Goal: Task Accomplishment & Management: Use online tool/utility

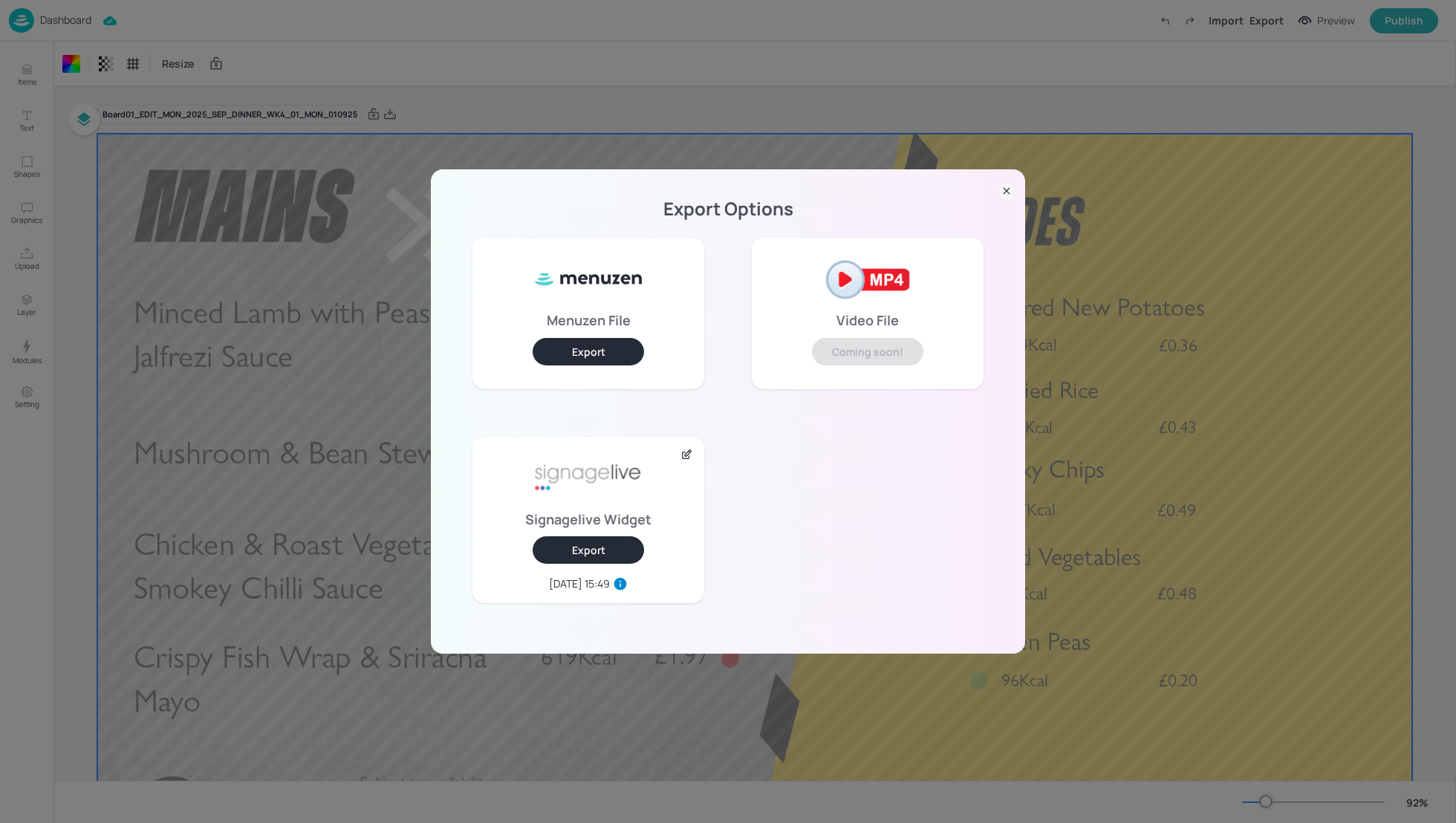
scroll to position [89, 0]
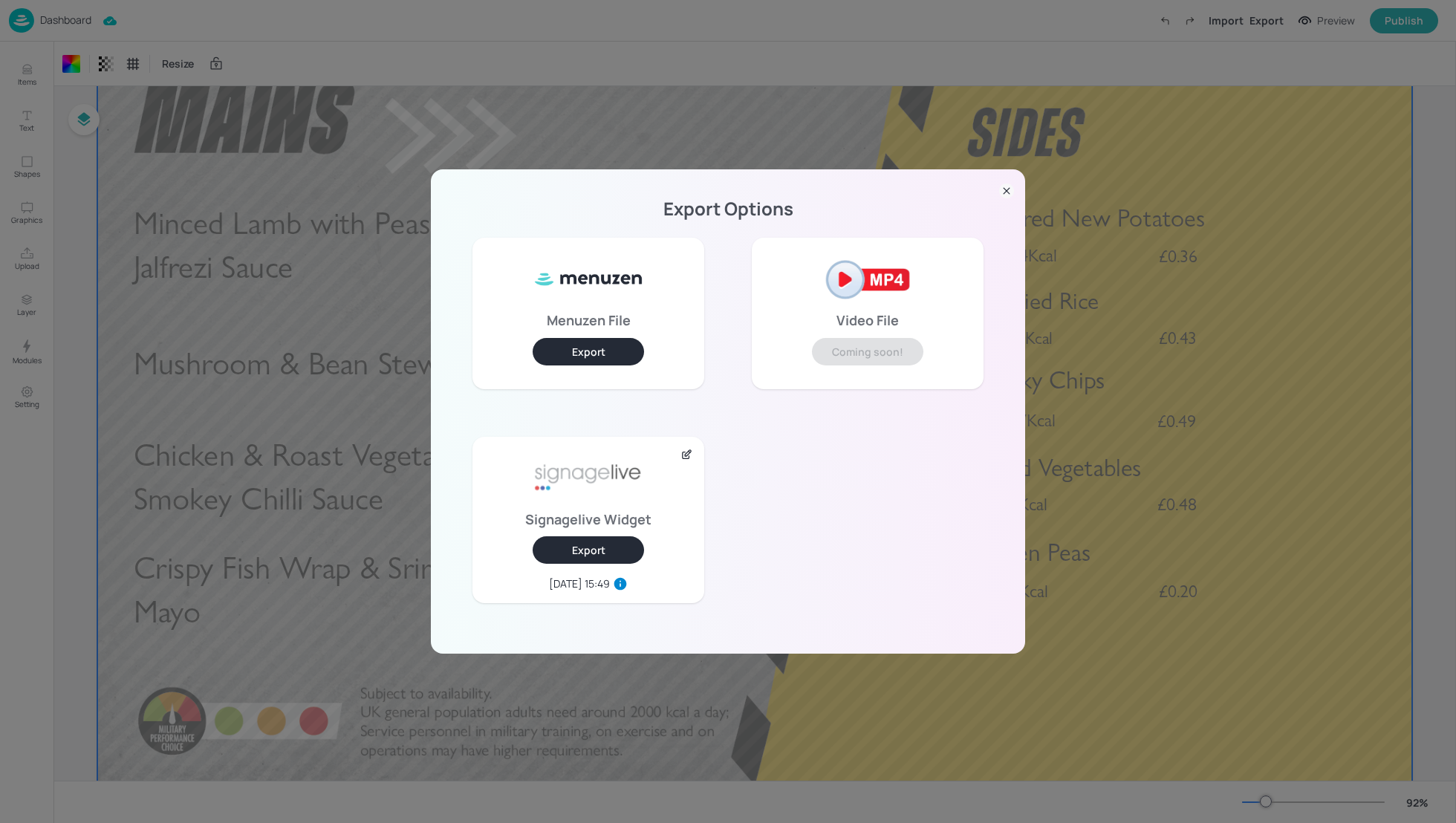
click at [1007, 189] on icon at bounding box center [1006, 191] width 15 height 15
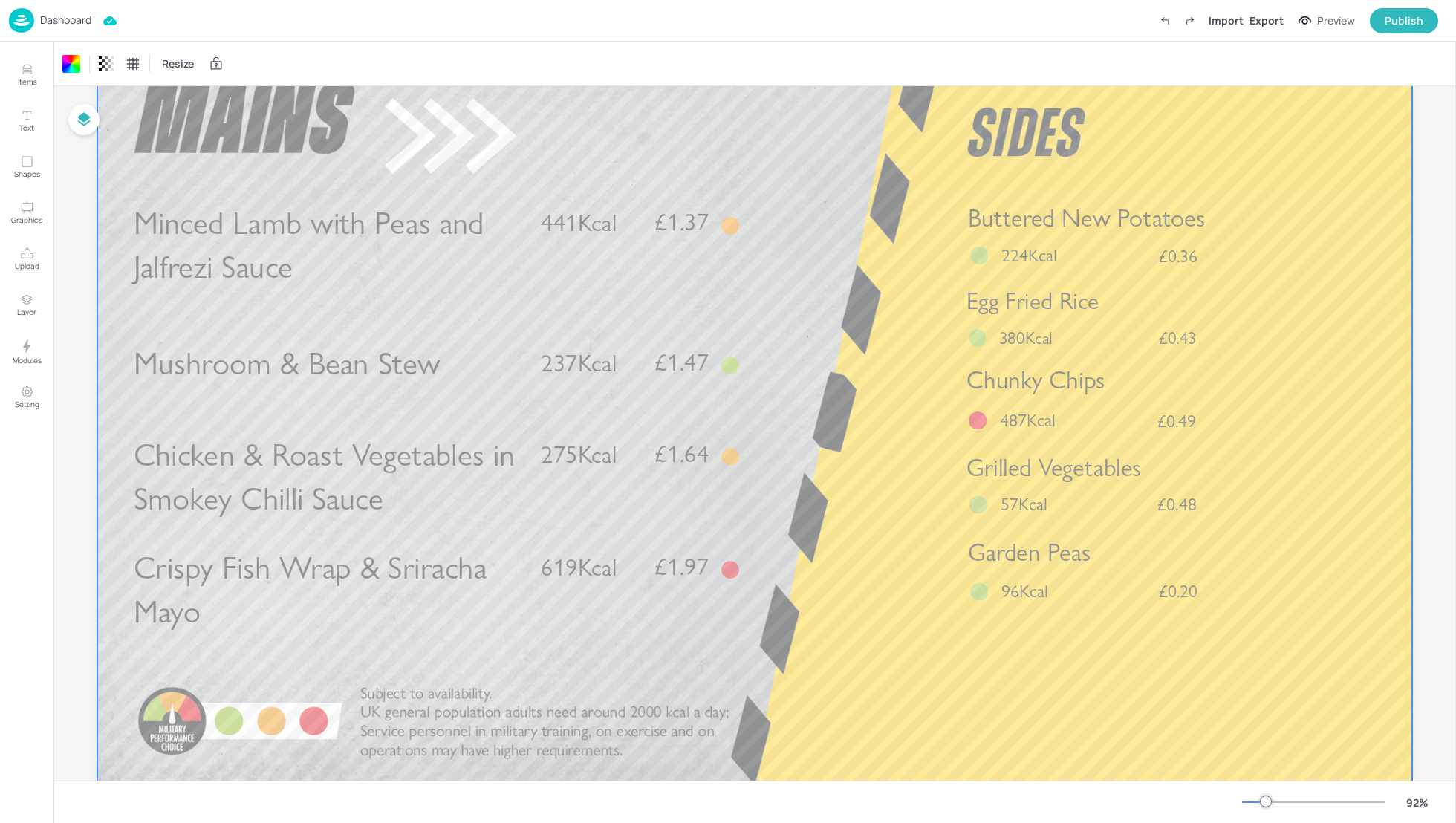
click at [438, 39] on div "Dashboard Import Export Preview Publish" at bounding box center [724, 20] width 1429 height 41
click at [61, 22] on p "Dashboard" at bounding box center [66, 20] width 51 height 10
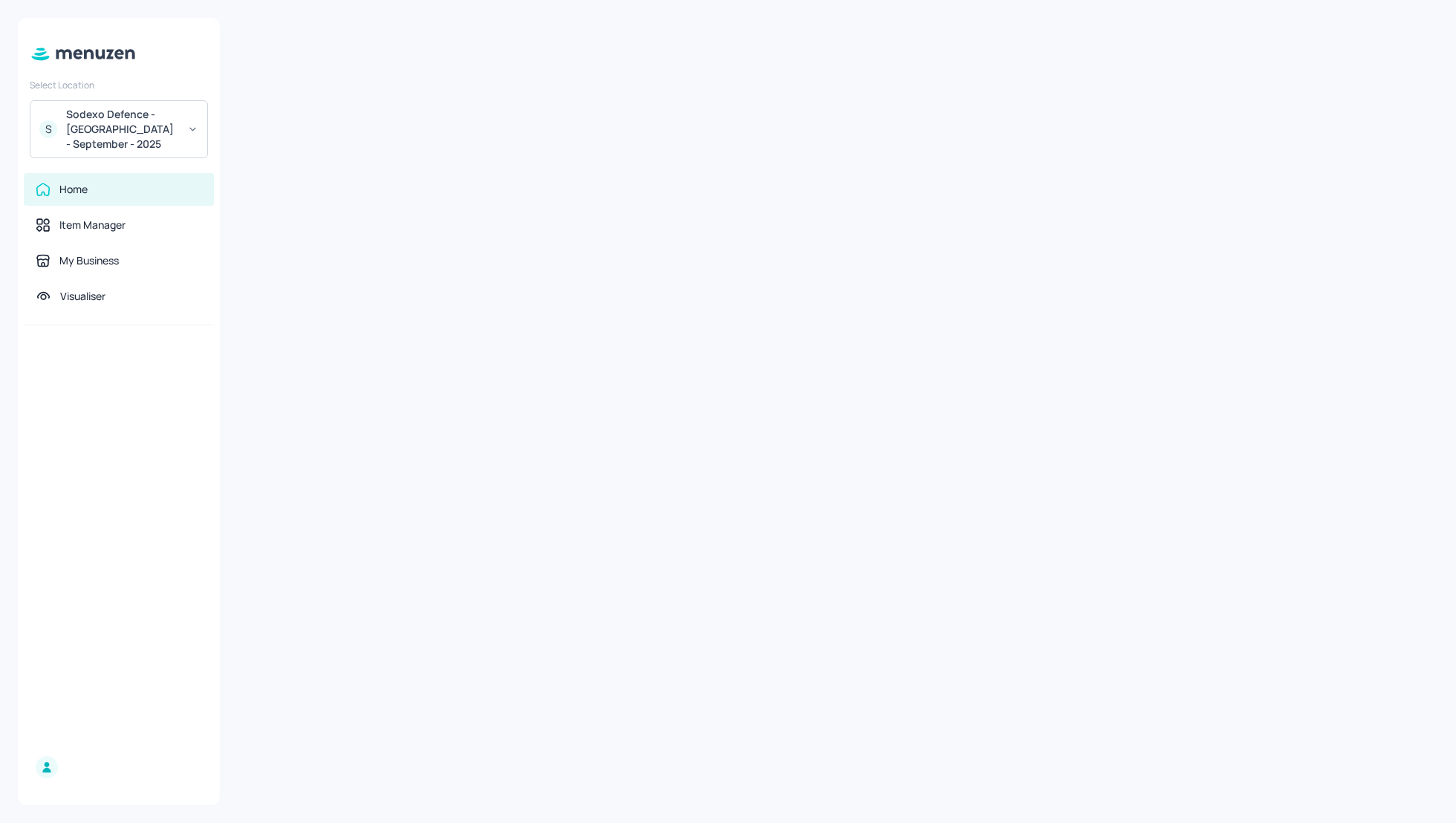
click at [102, 133] on div "Sodexo Defence - [GEOGRAPHIC_DATA] - September - 2025" at bounding box center [122, 129] width 112 height 45
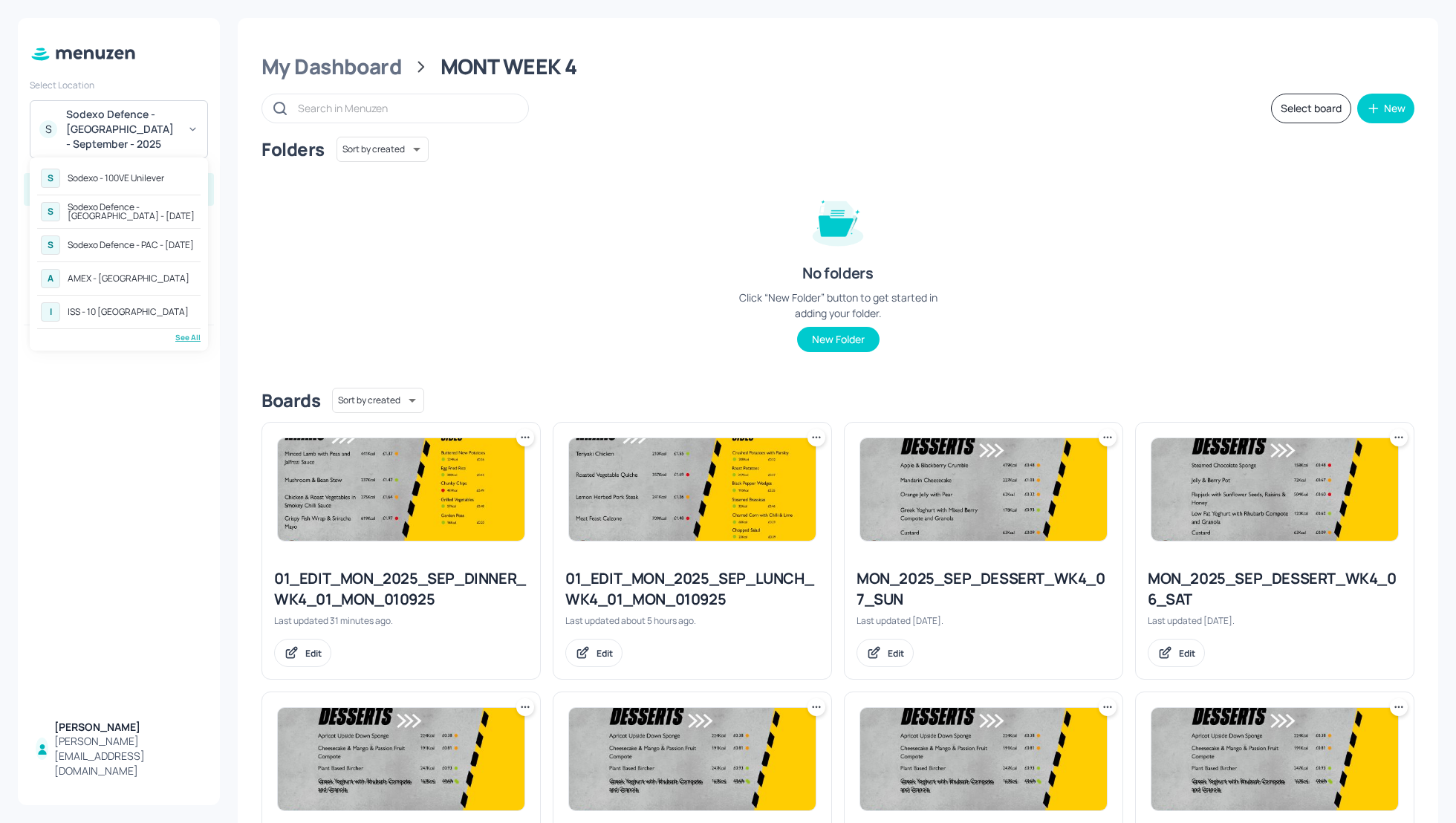
click at [124, 210] on div "Sodexo Defence - [GEOGRAPHIC_DATA] - [DATE]" at bounding box center [132, 211] width 129 height 18
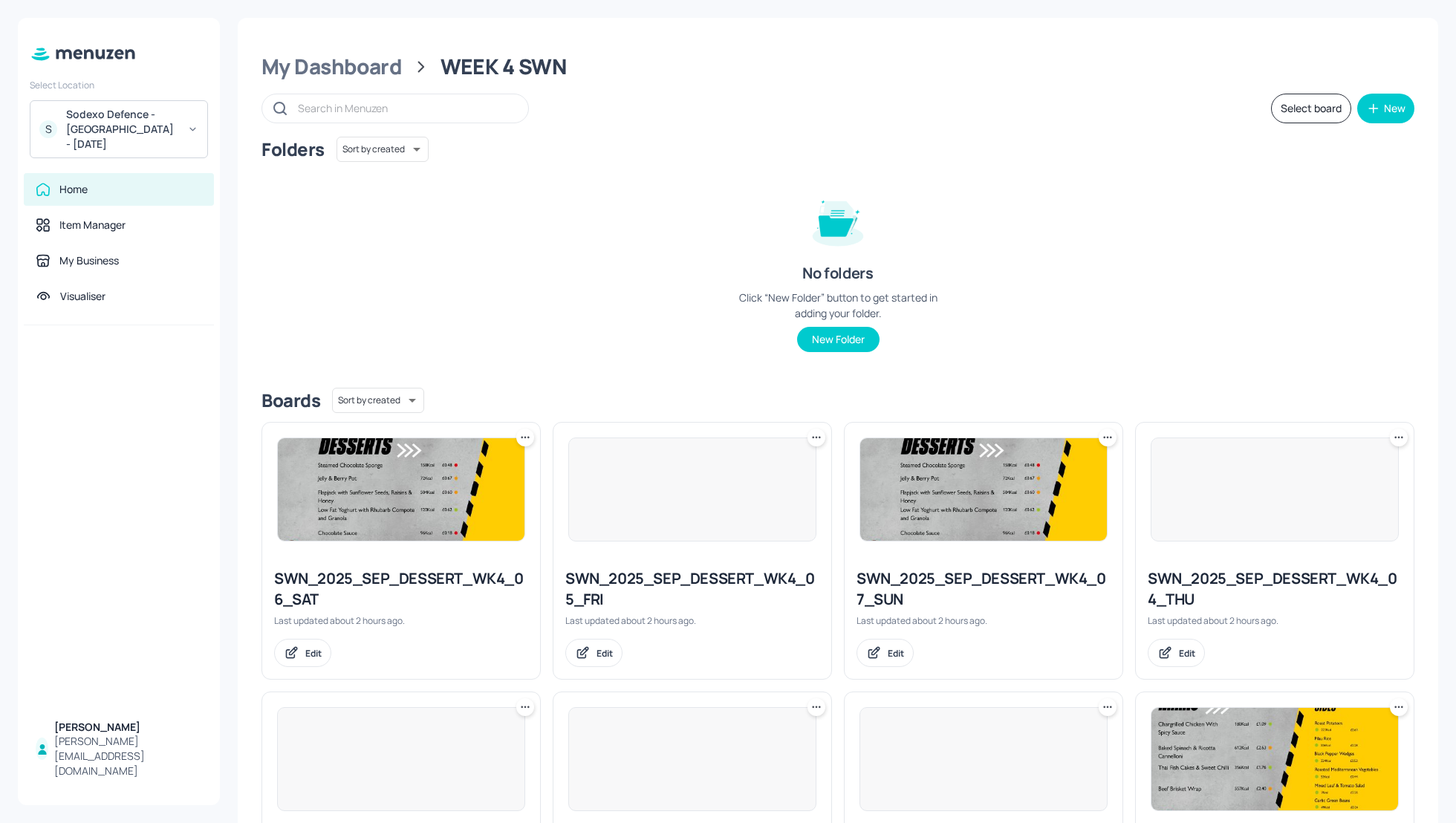
click at [1112, 221] on div "Folders Sort by created id ​ No folders Click “New Folder” button to get starte…" at bounding box center [837, 256] width 1153 height 239
click at [1122, 223] on div "Folders Sort by created id ​ No folders Click “New Folder” button to get starte…" at bounding box center [837, 256] width 1153 height 239
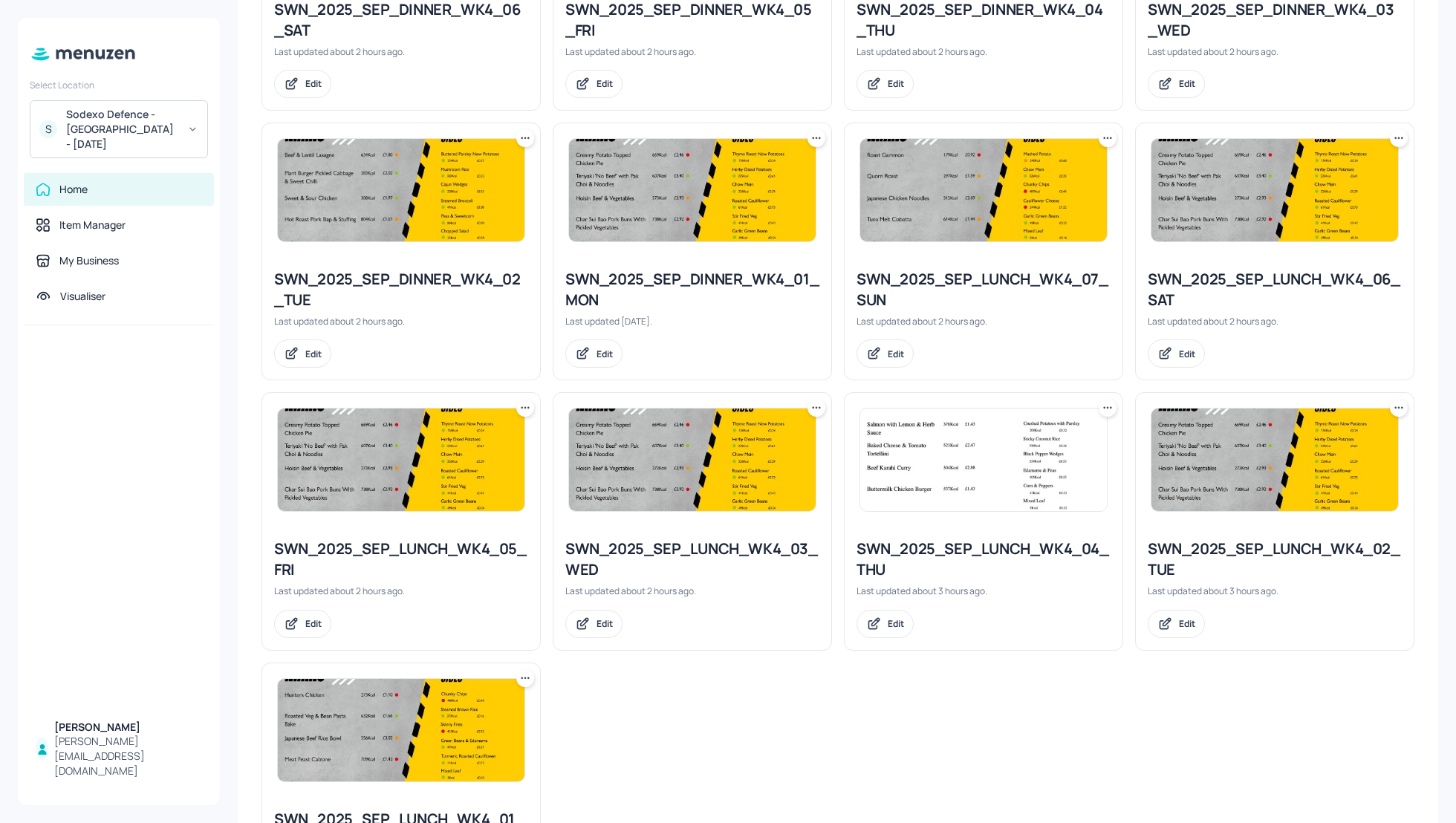
scroll to position [1148, 0]
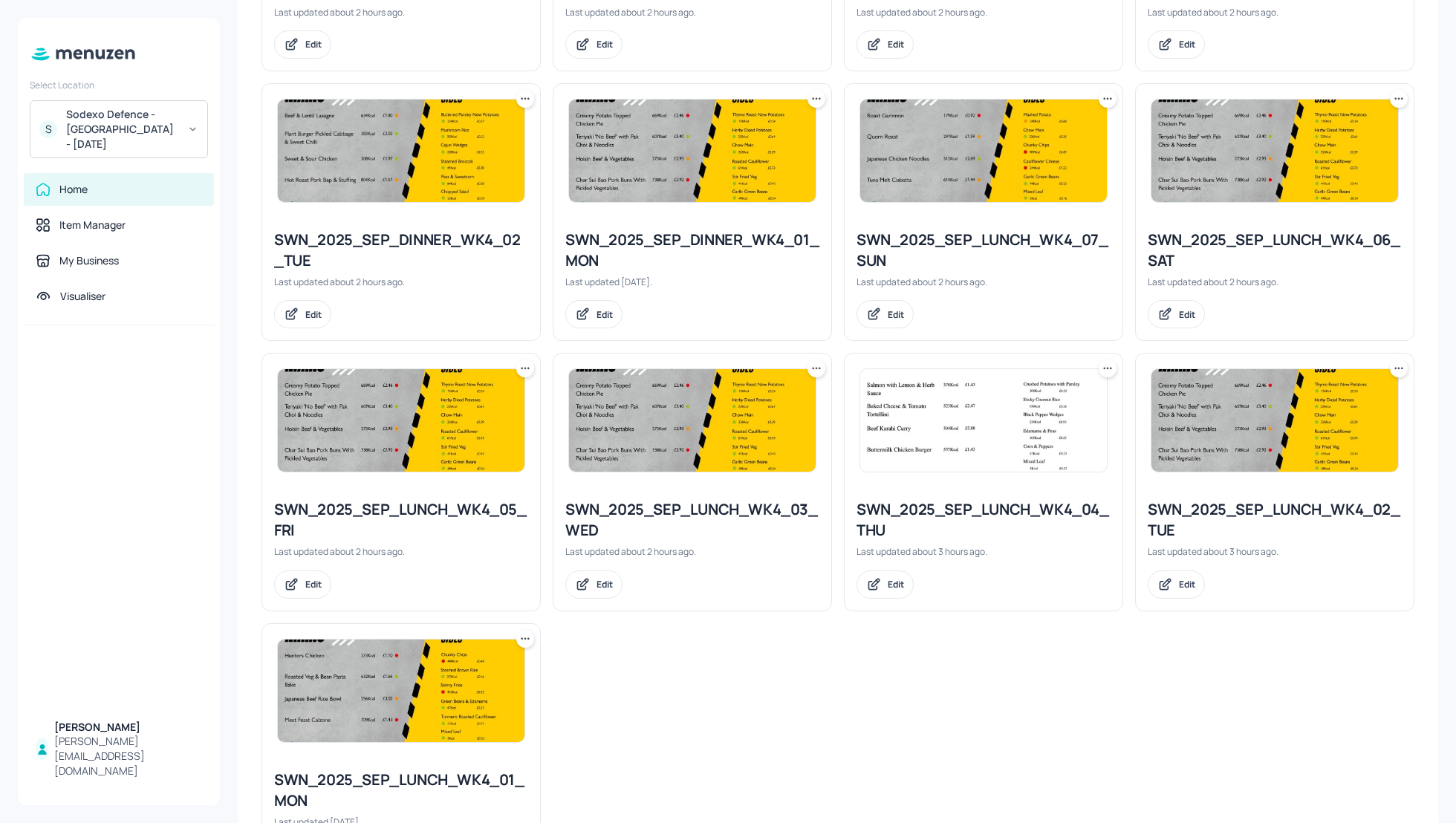
click at [666, 239] on div "SWN_2025_SEP_DINNER_WK4_01_MON" at bounding box center [692, 250] width 254 height 41
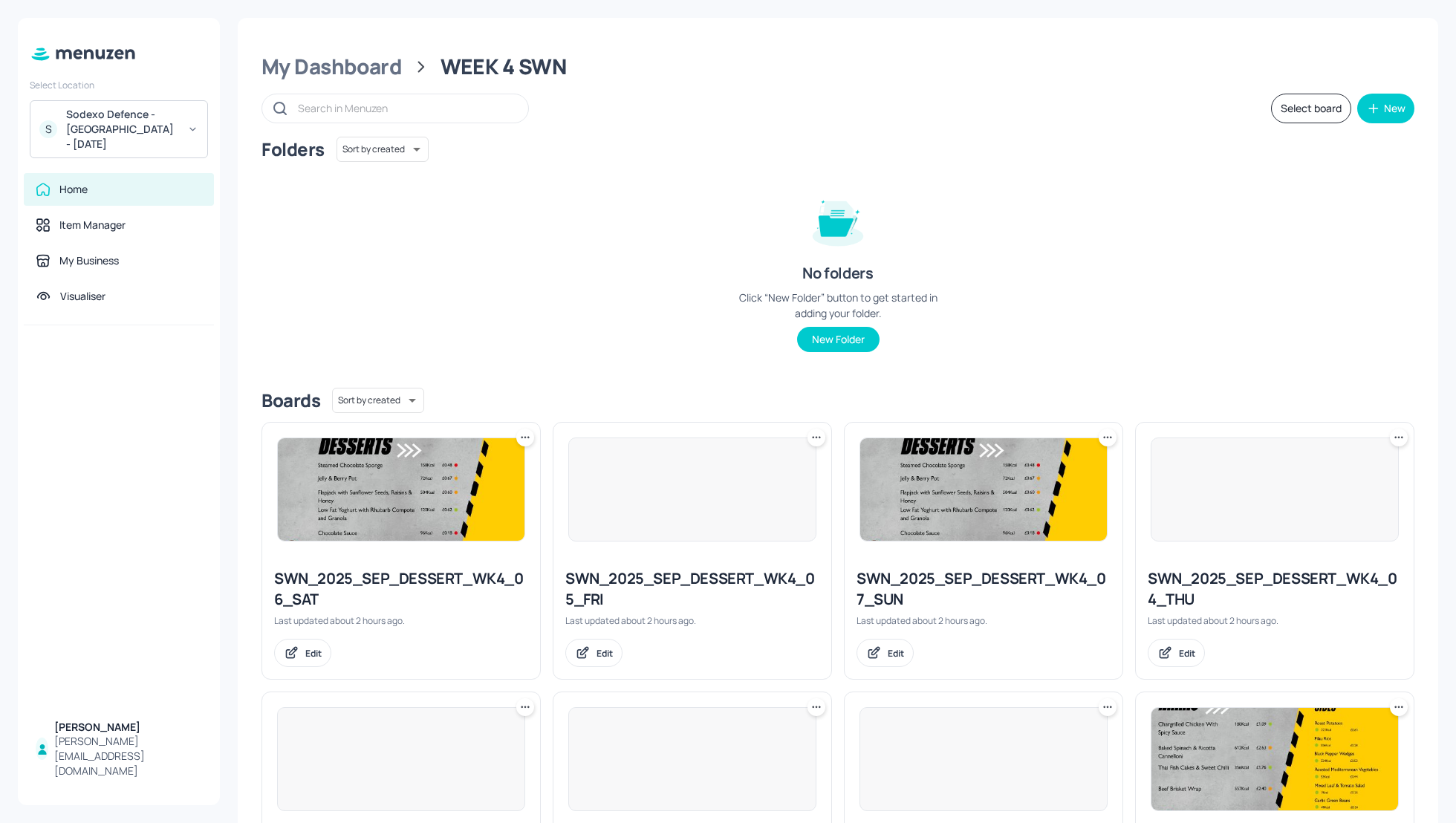
click at [989, 249] on div "Folders Sort by created id ​ No folders Click “New Folder” button to get starte…" at bounding box center [837, 256] width 1153 height 239
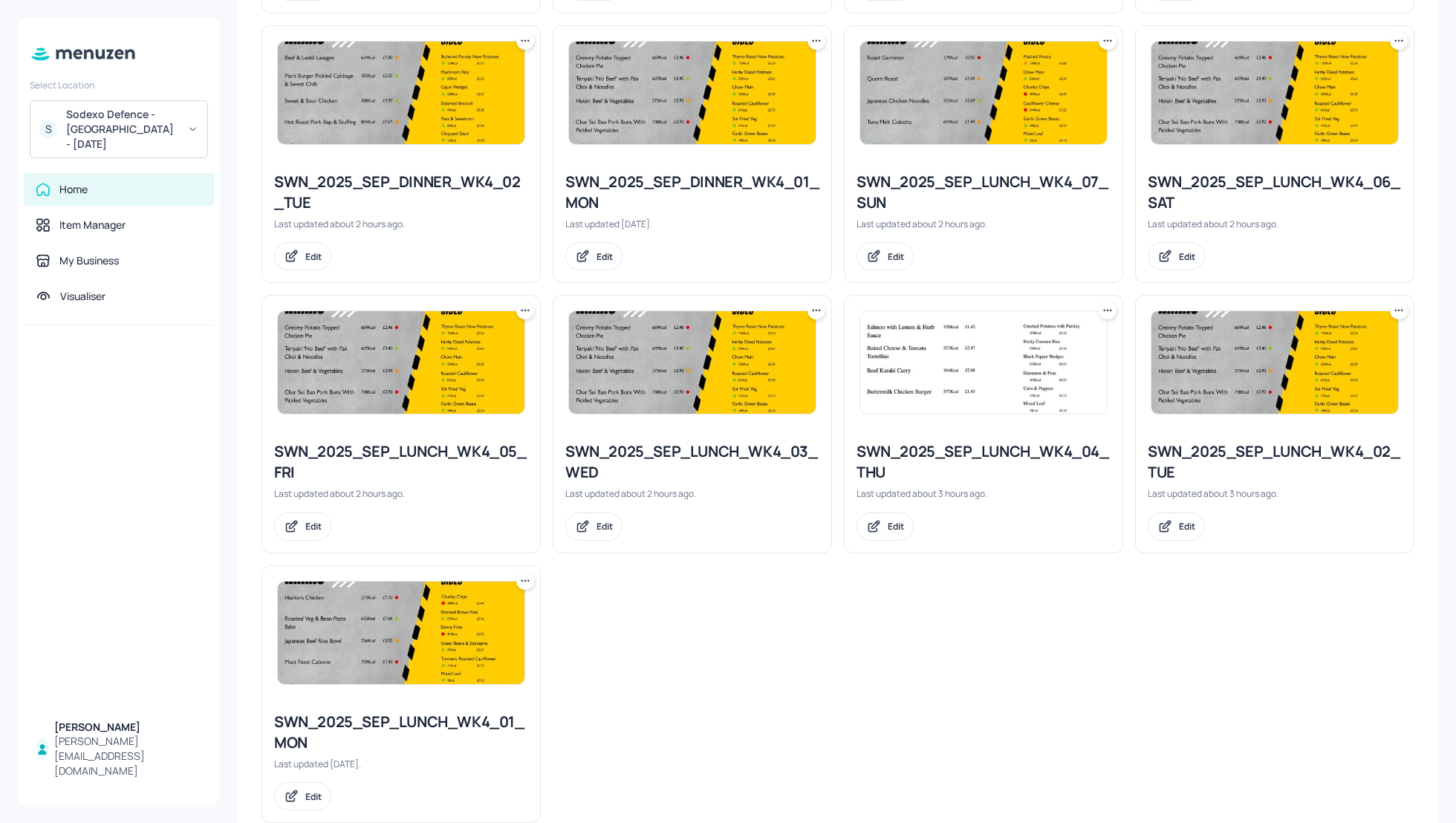
scroll to position [1236, 0]
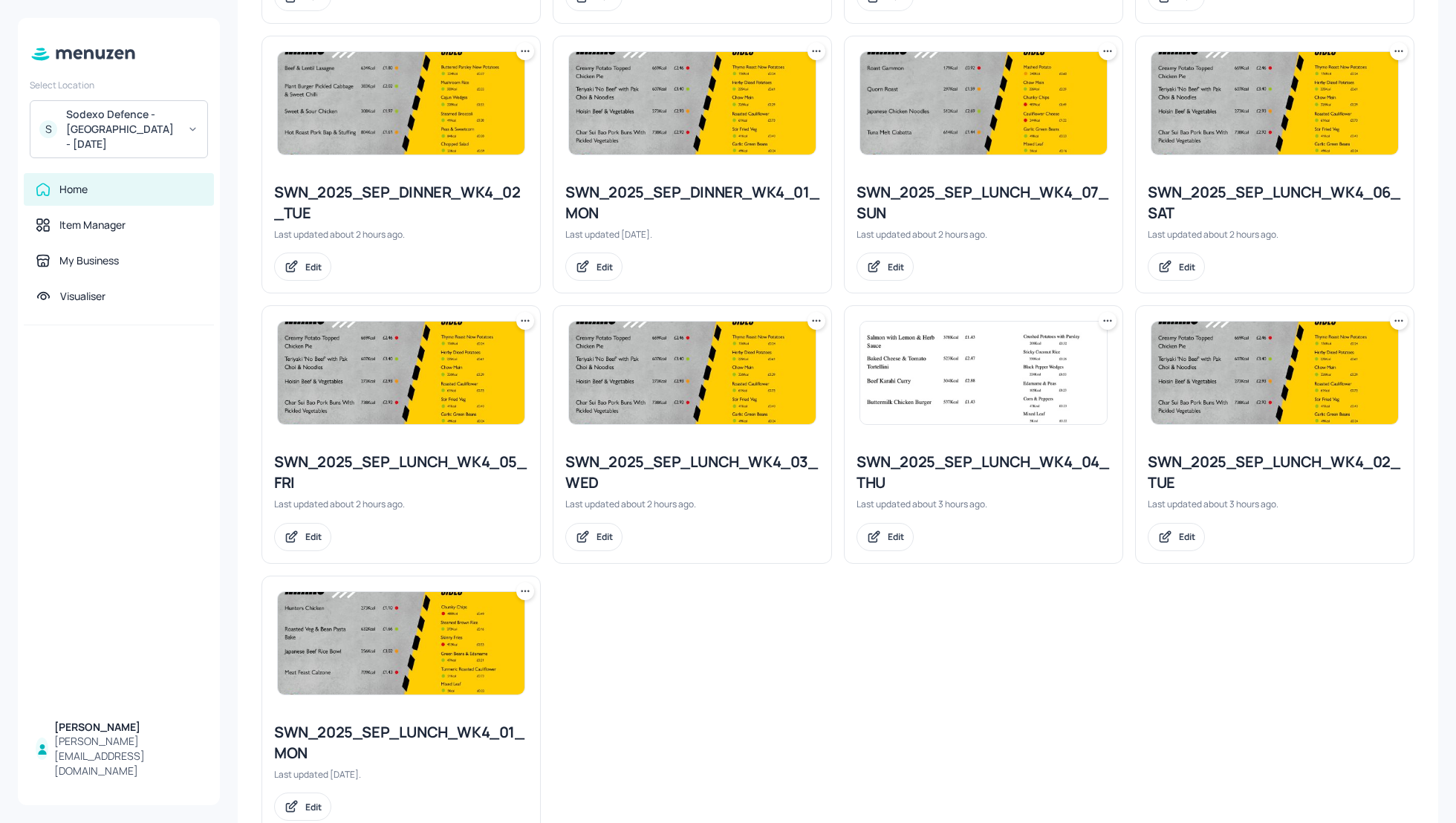
click at [156, 126] on div "Sodexo Defence - [GEOGRAPHIC_DATA] - [DATE]" at bounding box center [122, 129] width 112 height 45
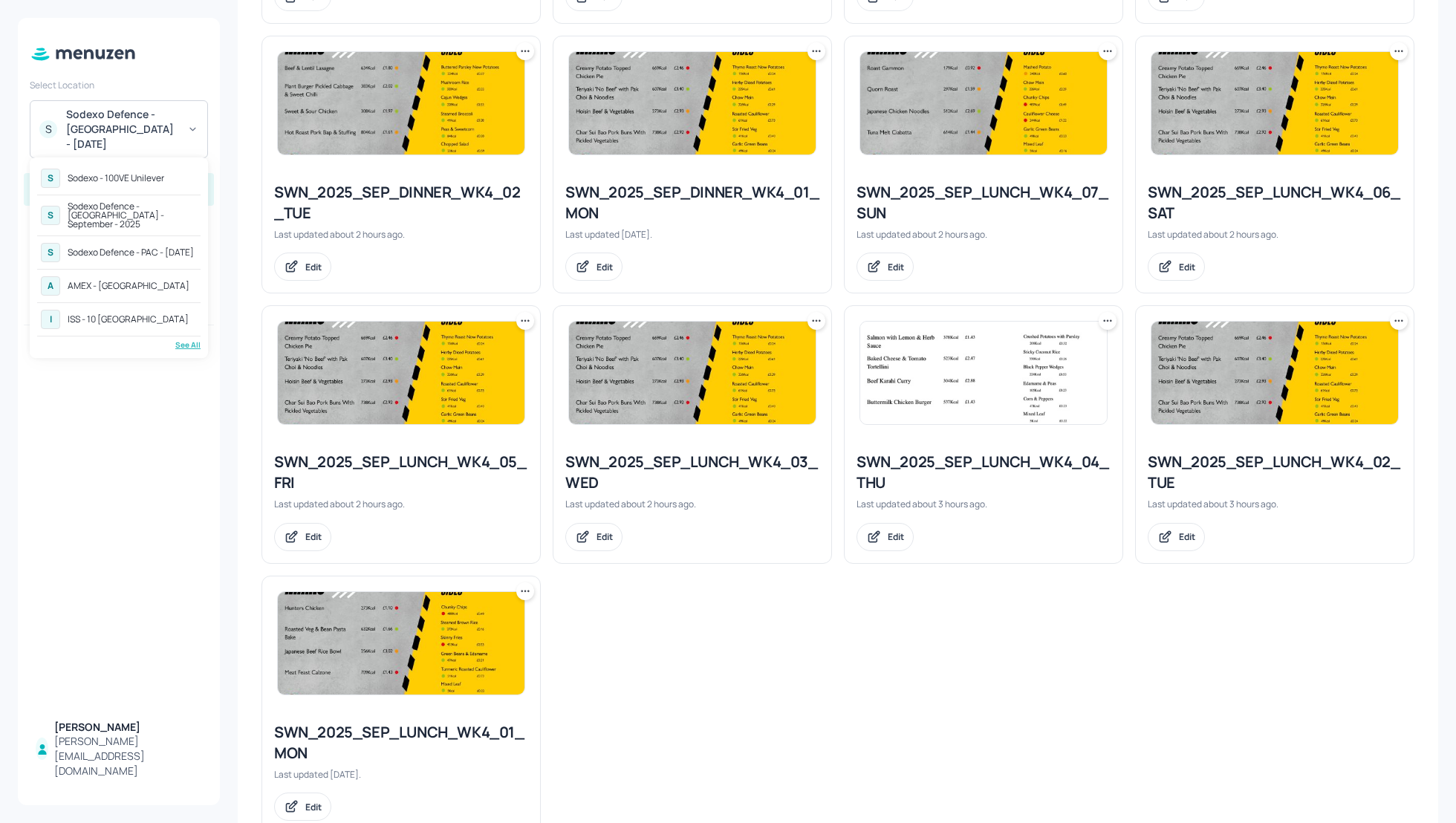
click at [150, 206] on div "Sodexo Defence - [GEOGRAPHIC_DATA] - September - 2025" at bounding box center [132, 215] width 129 height 27
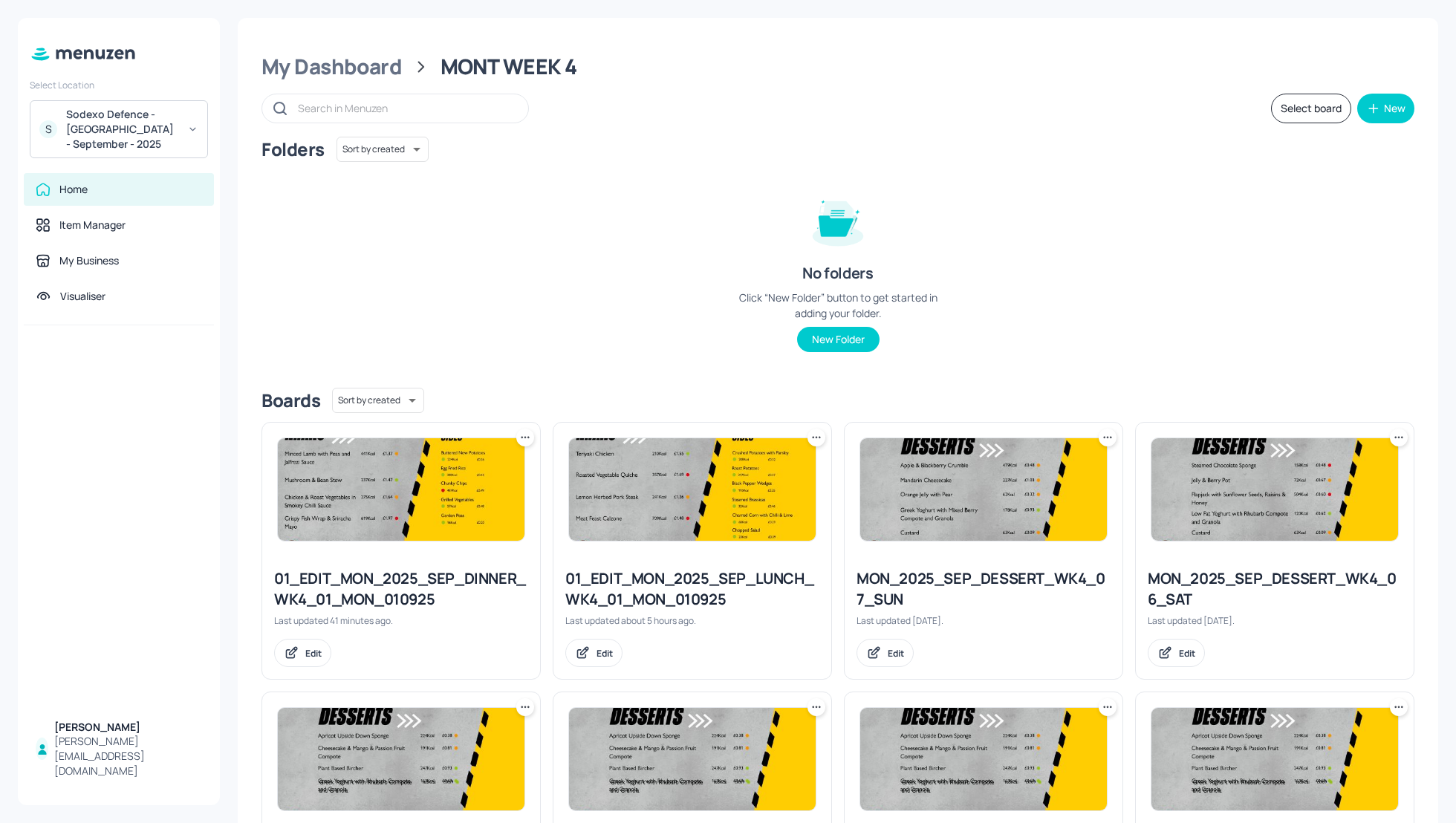
click at [1055, 241] on div "Folders Sort by created id ​ No folders Click “New Folder” button to get starte…" at bounding box center [837, 256] width 1153 height 239
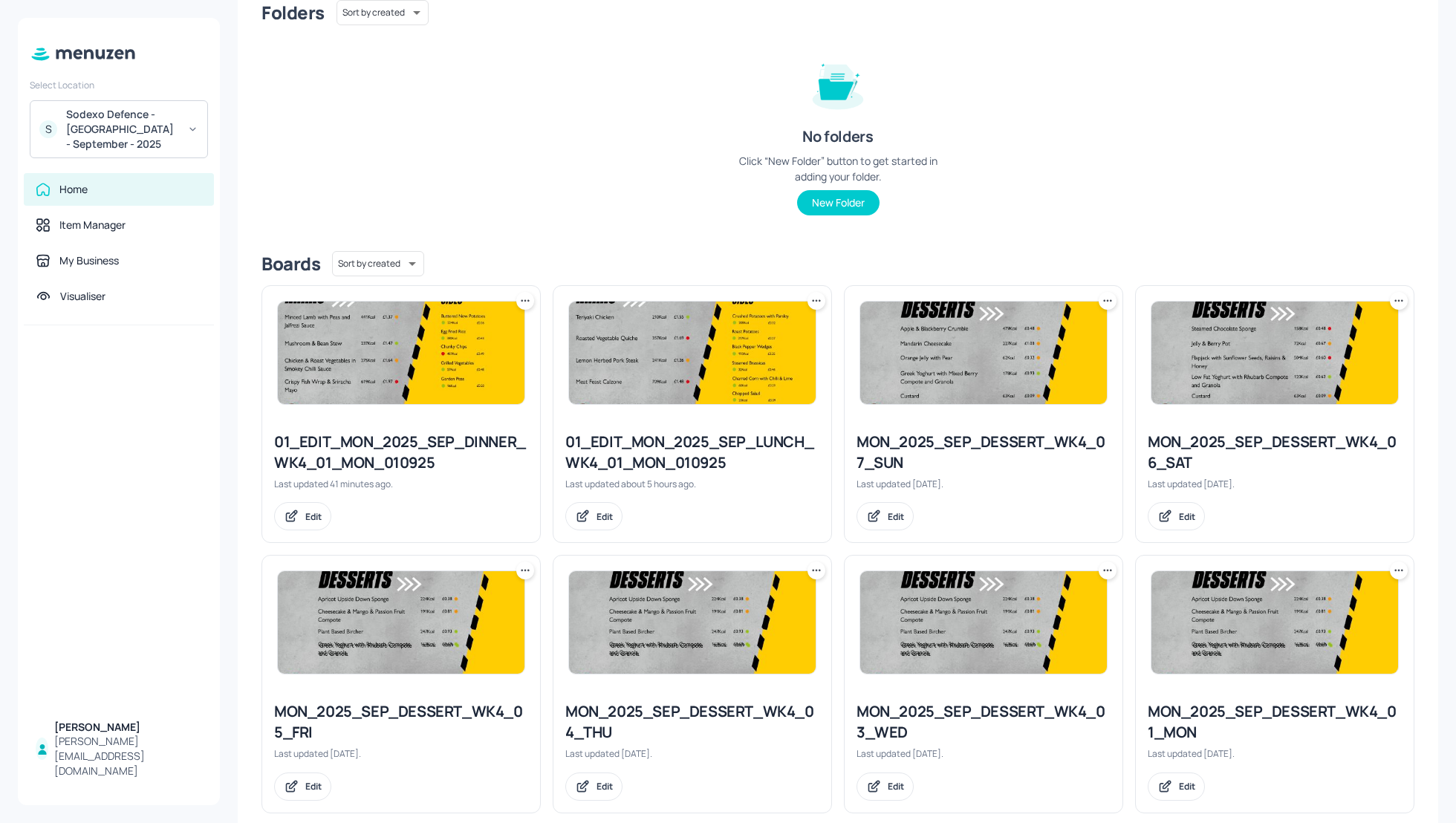
scroll to position [158, 0]
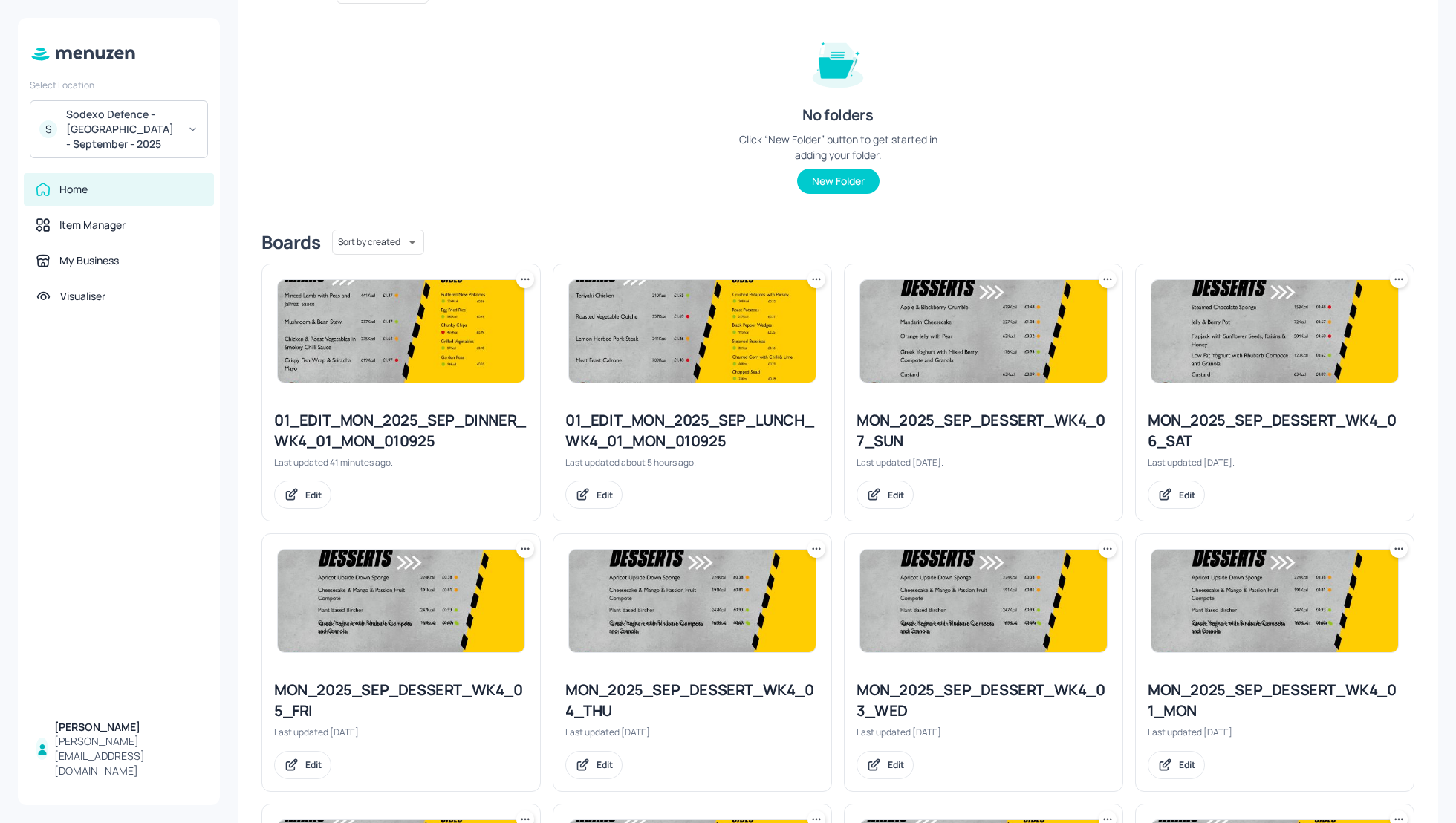
click at [380, 430] on div "01_EDIT_MON_2025_SEP_DINNER_WK4_01_MON_010925" at bounding box center [401, 430] width 254 height 41
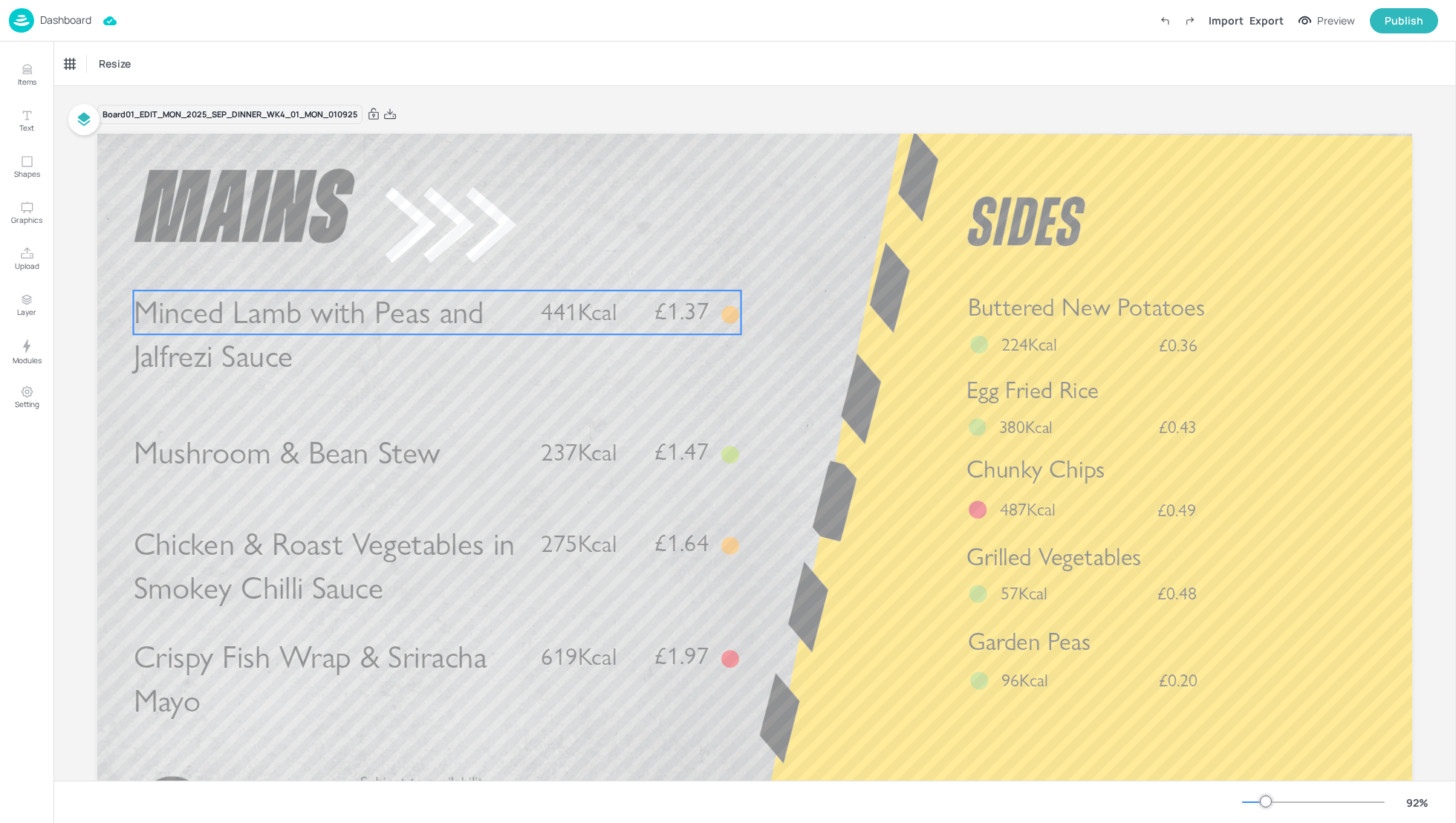
click at [354, 326] on span "Minced Lamb with Peas and Jalfrezi Sauce" at bounding box center [309, 335] width 351 height 82
click at [87, 74] on div "Minced Lamb with Peas and Jalfrezi Sauce" at bounding box center [134, 64] width 149 height 25
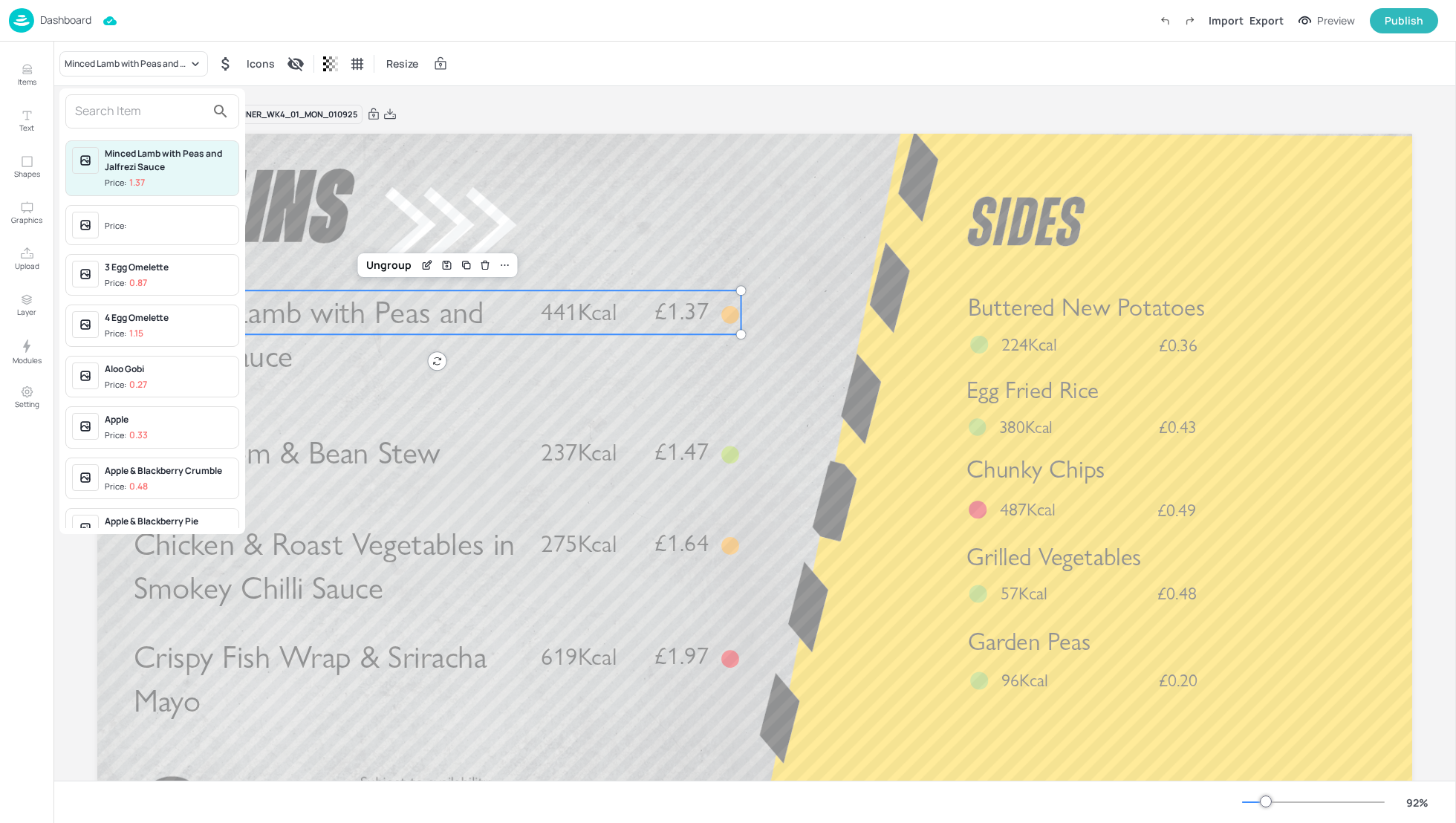
click at [105, 113] on input "text" at bounding box center [140, 111] width 130 height 24
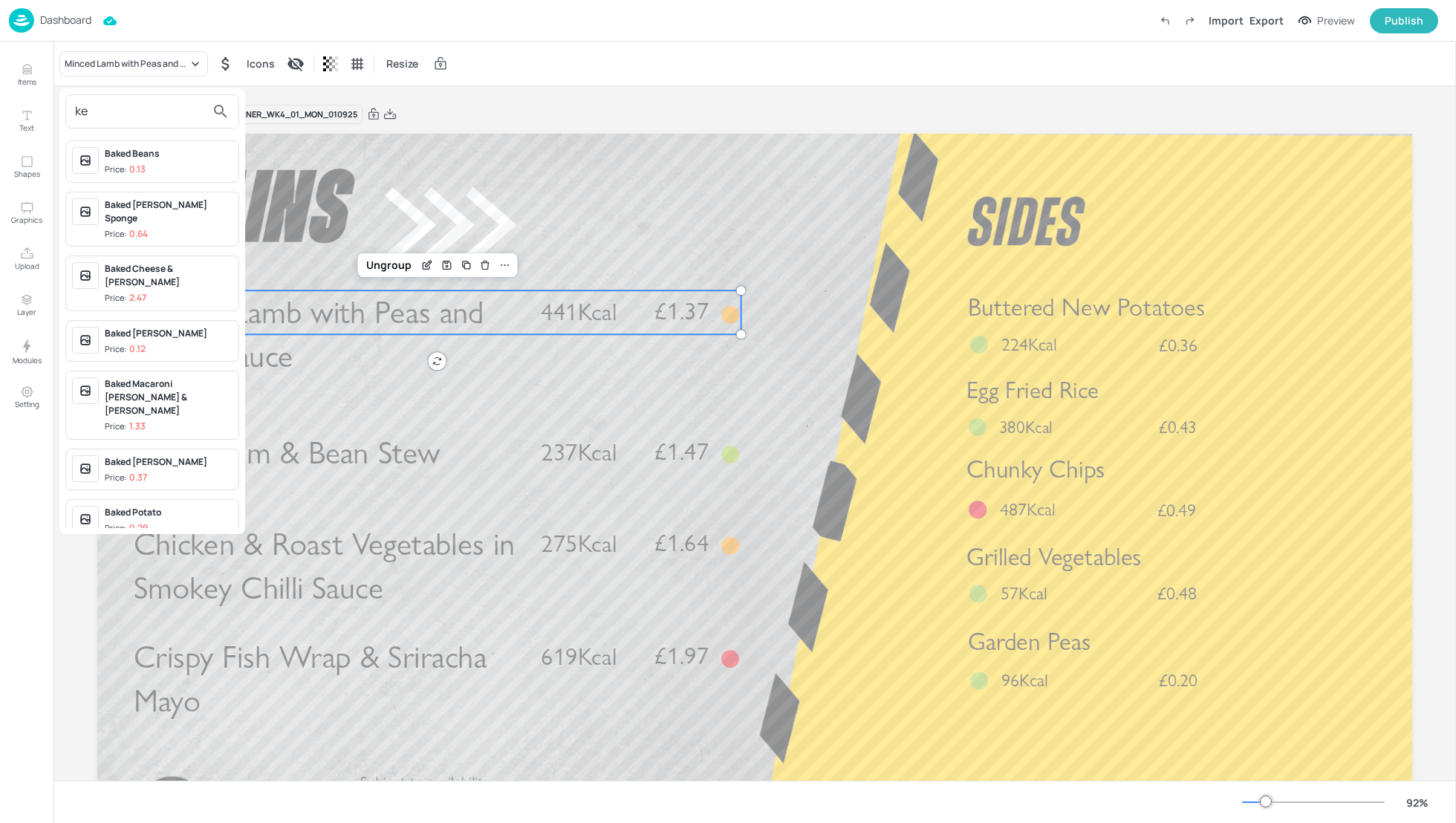
type input "k"
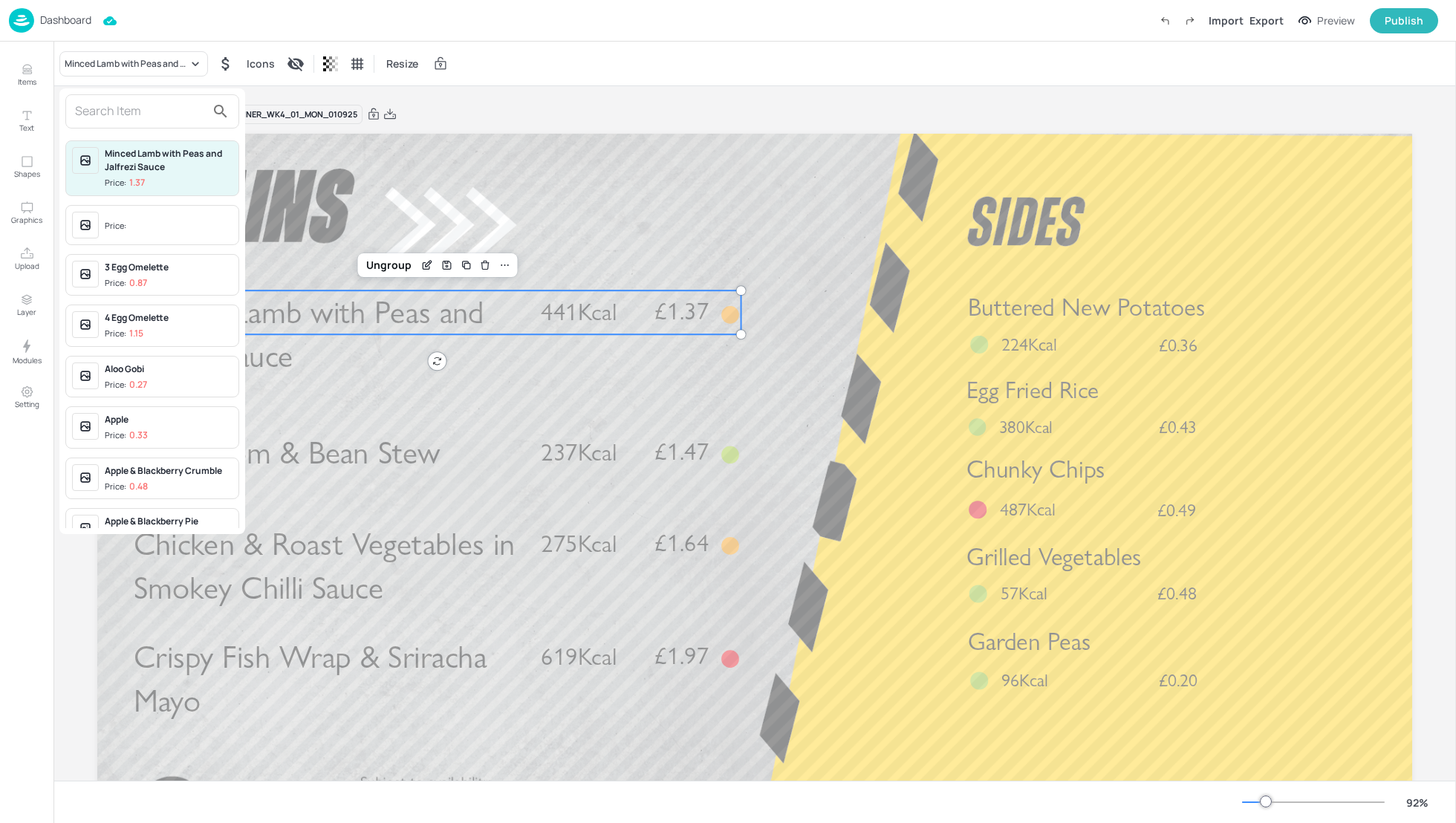
click at [858, 229] on div at bounding box center [728, 411] width 1456 height 823
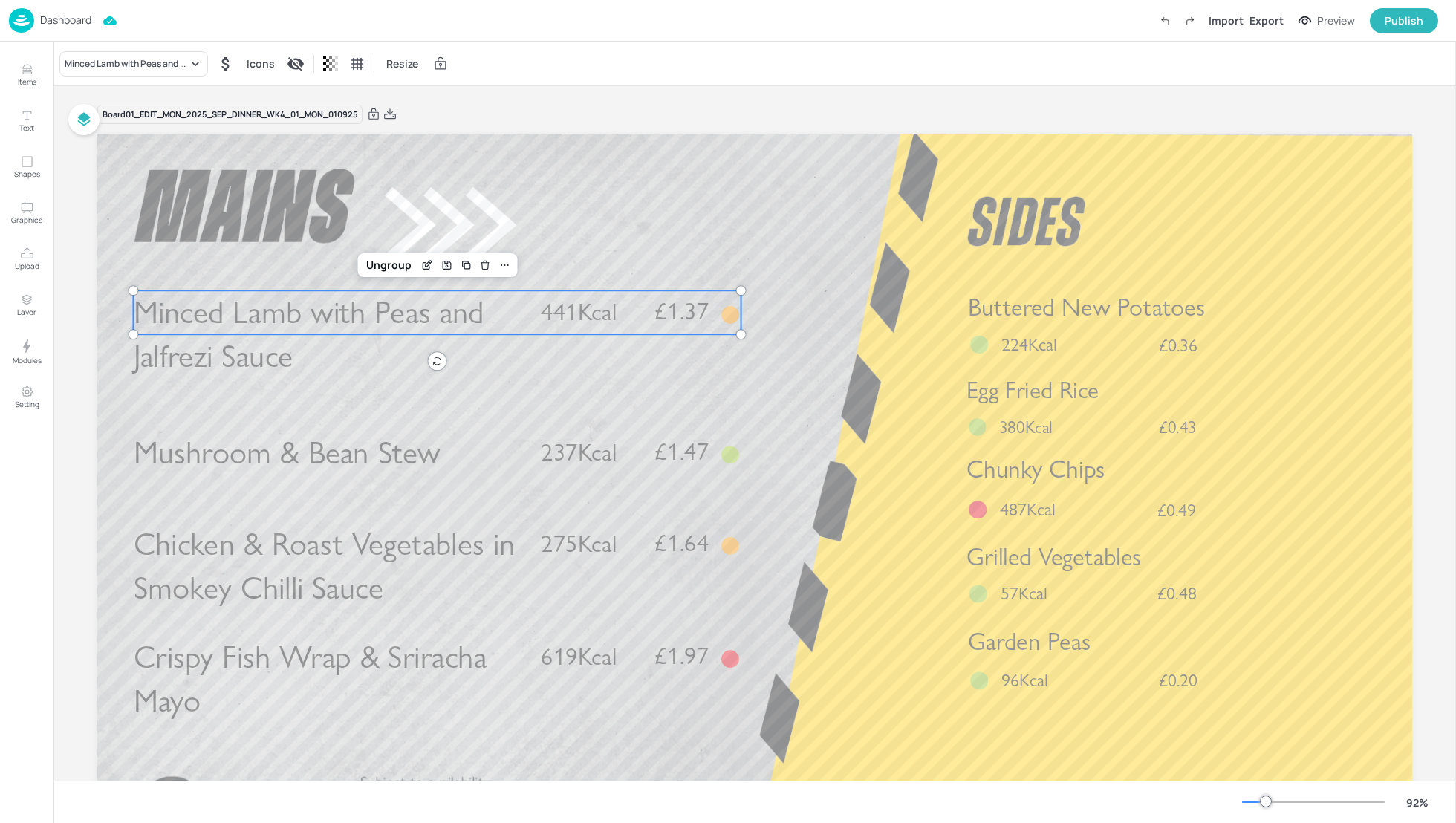
click at [61, 17] on p "Dashboard" at bounding box center [66, 20] width 51 height 10
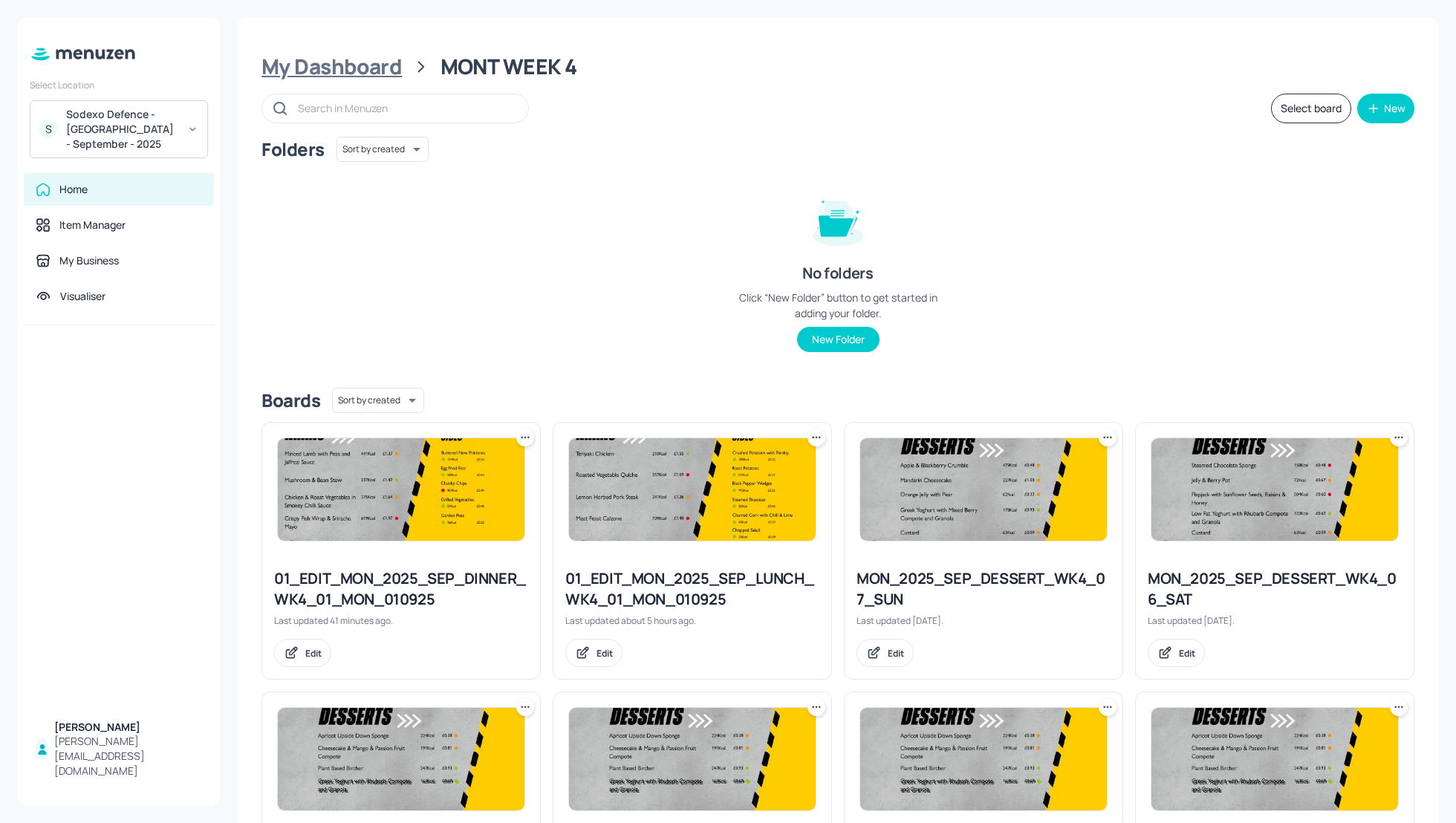
click at [321, 61] on div "My Dashboard" at bounding box center [331, 67] width 140 height 27
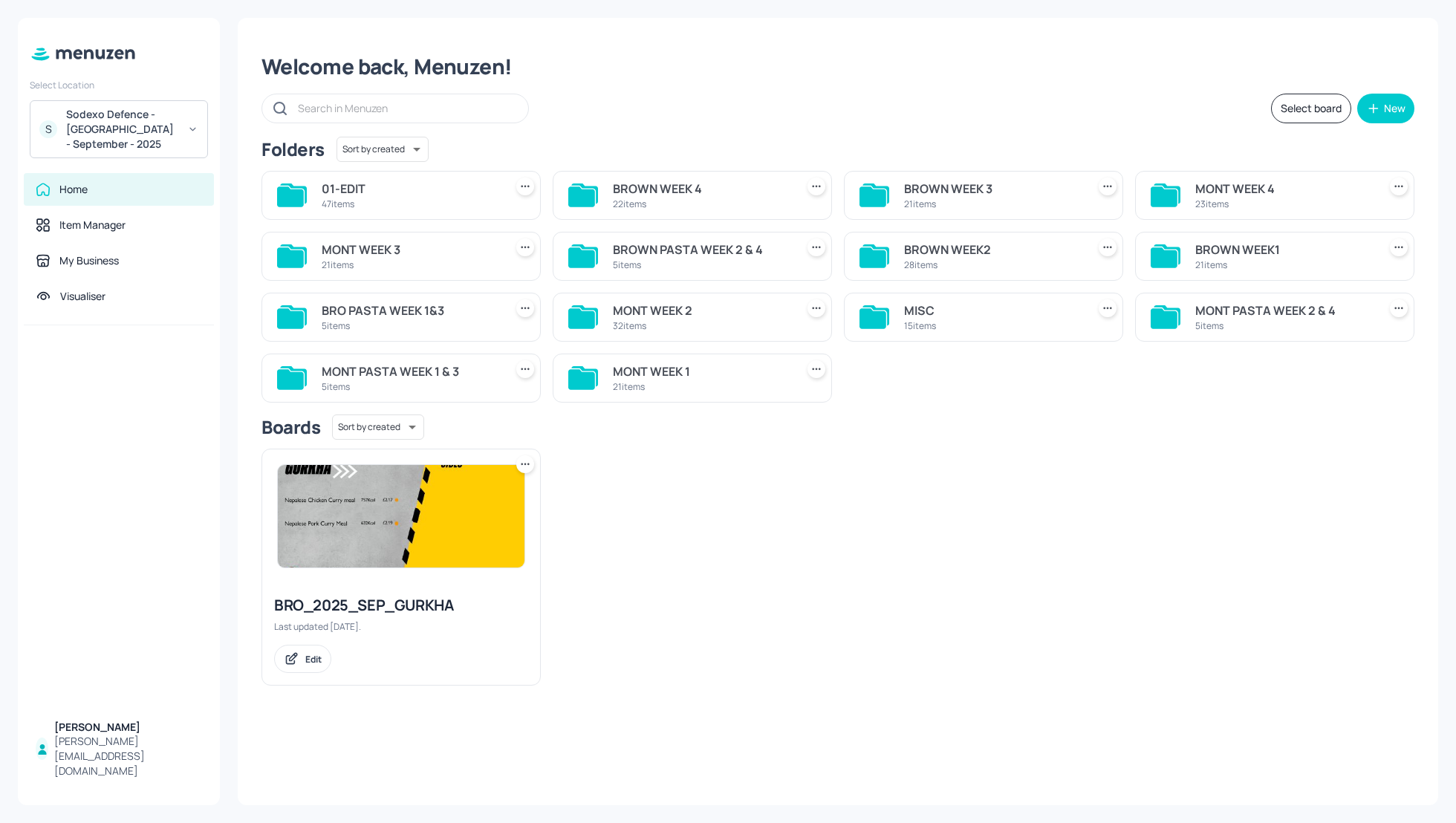
click at [647, 188] on div "BROWN WEEK 4" at bounding box center [701, 188] width 177 height 18
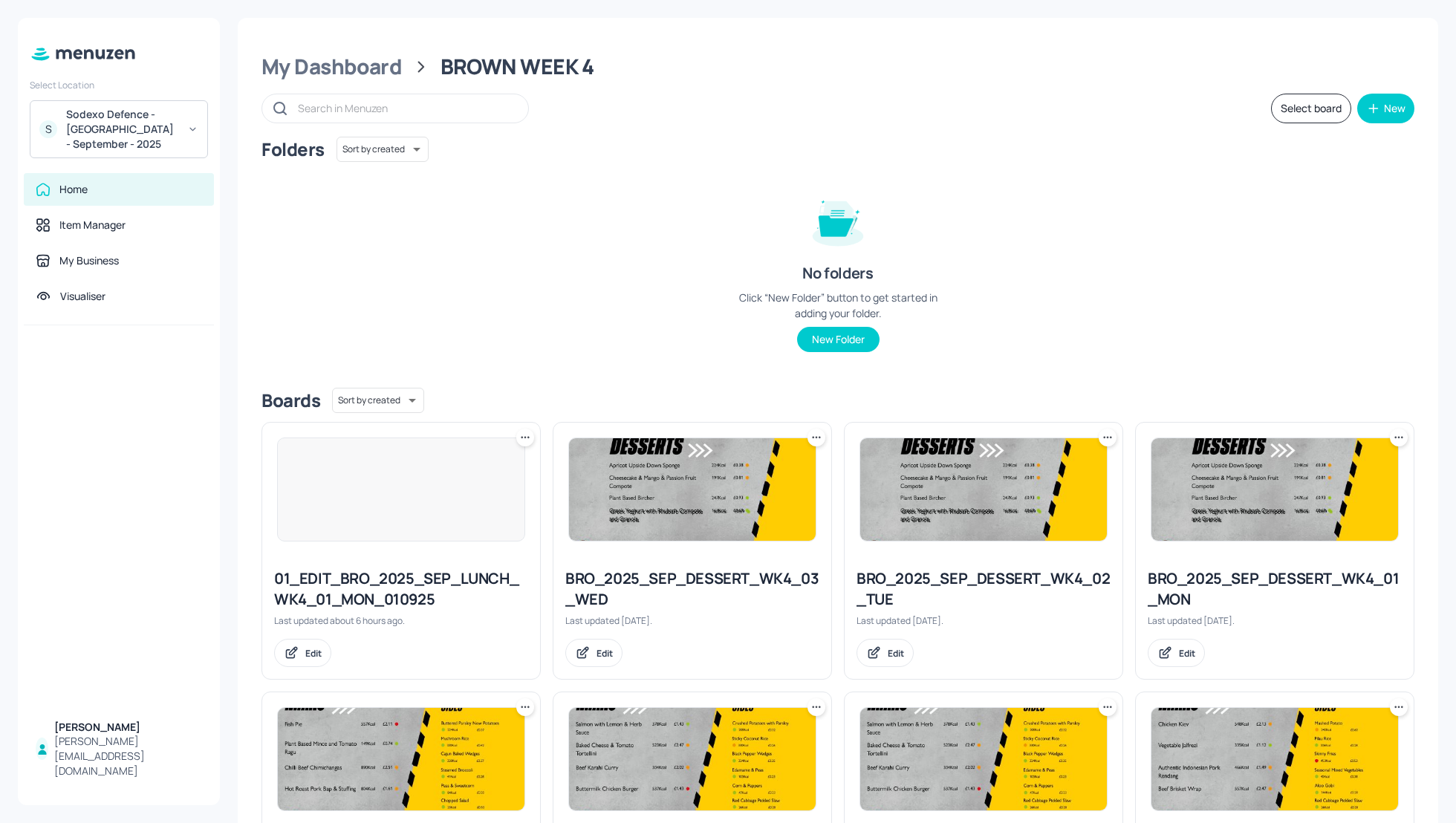
click at [1084, 207] on div "Folders Sort by created id ​ No folders Click “New Folder” button to get starte…" at bounding box center [837, 256] width 1153 height 239
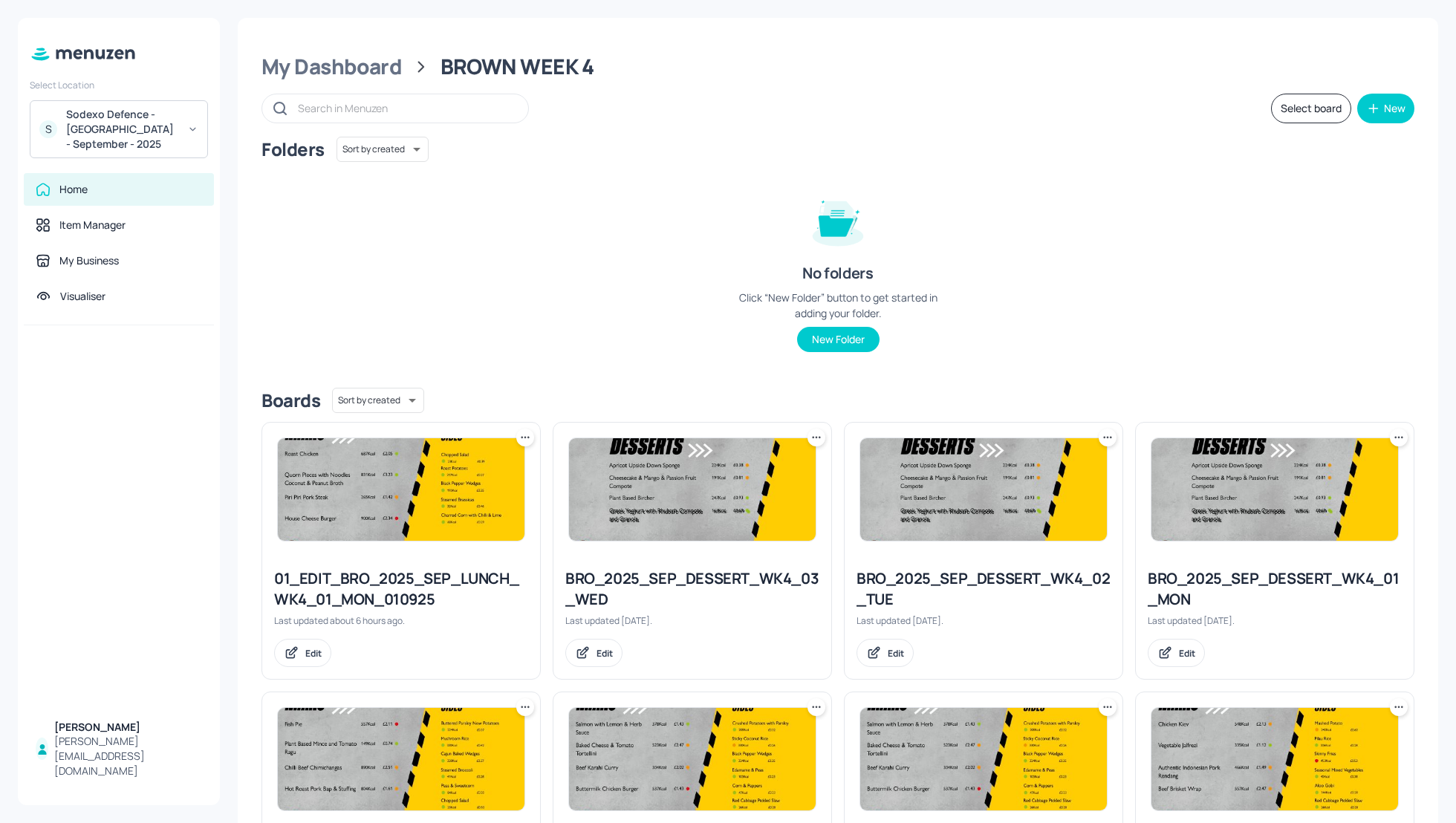
click at [1123, 233] on div "Folders Sort by created id ​ No folders Click “New Folder” button to get starte…" at bounding box center [837, 256] width 1153 height 239
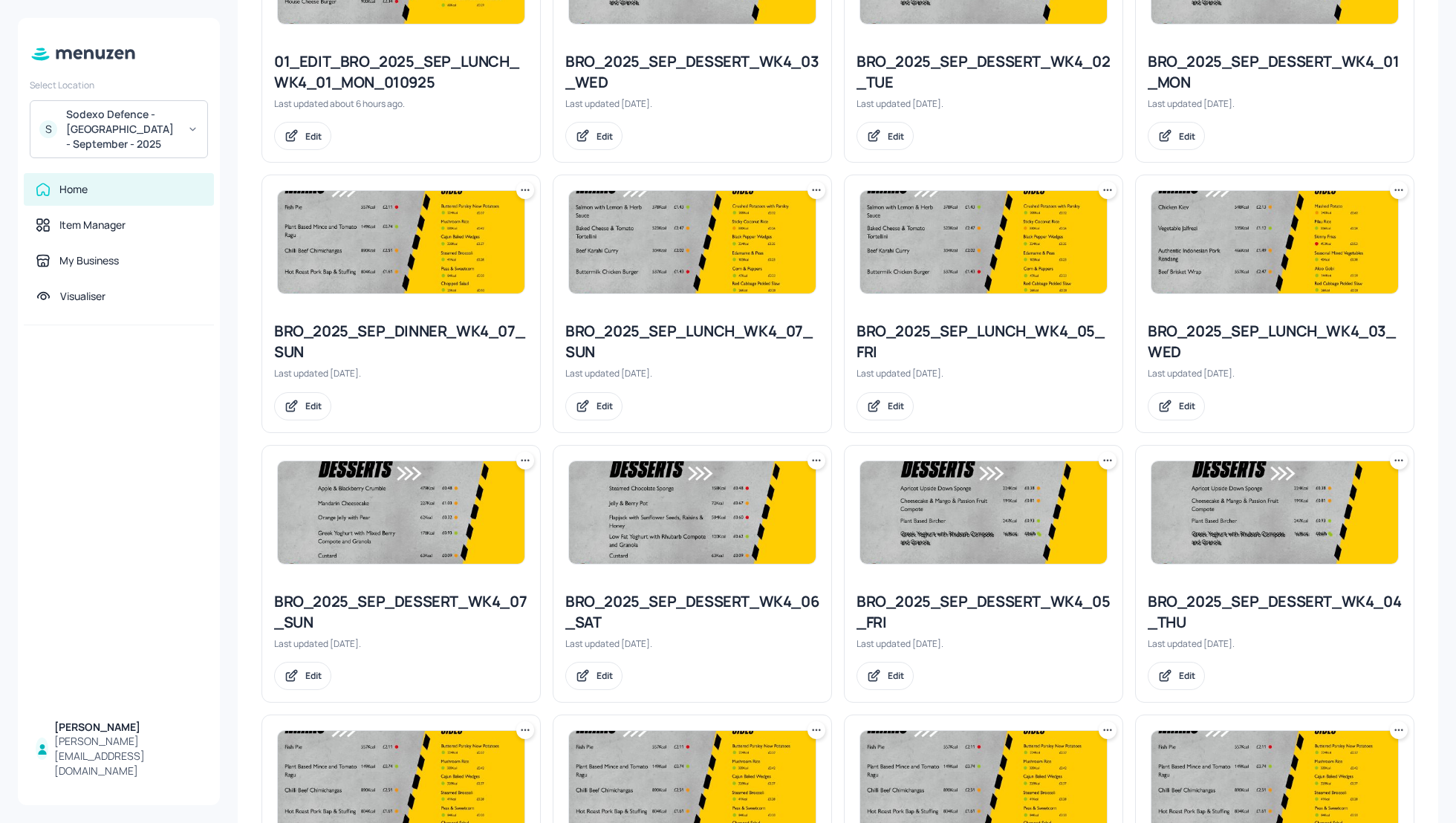
scroll to position [554, 0]
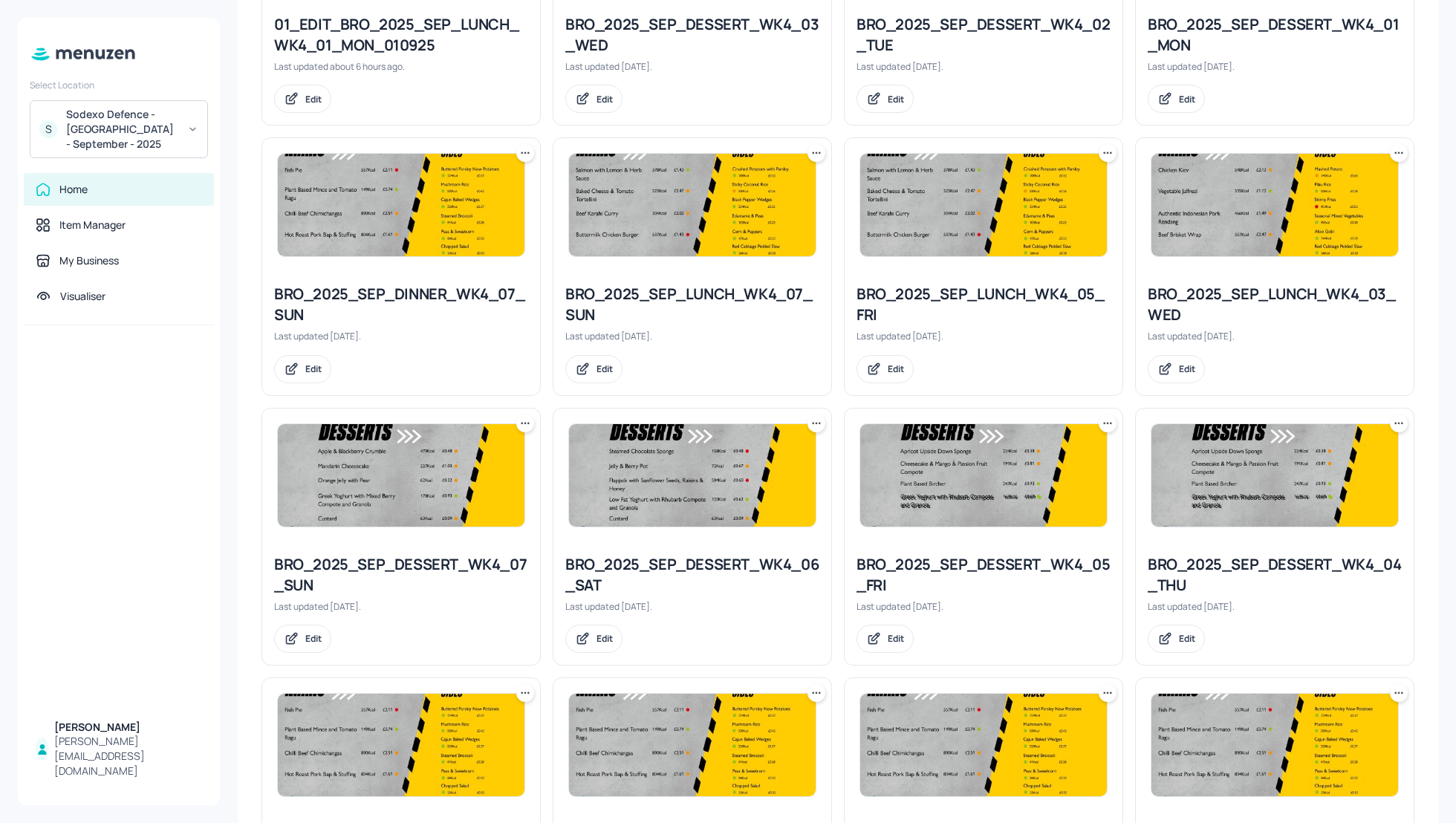
click at [234, 156] on div "My Dashboard BROWN WEEK 4 Select board New Folders Sort by created id ​ No fold…" at bounding box center [838, 411] width 1236 height 823
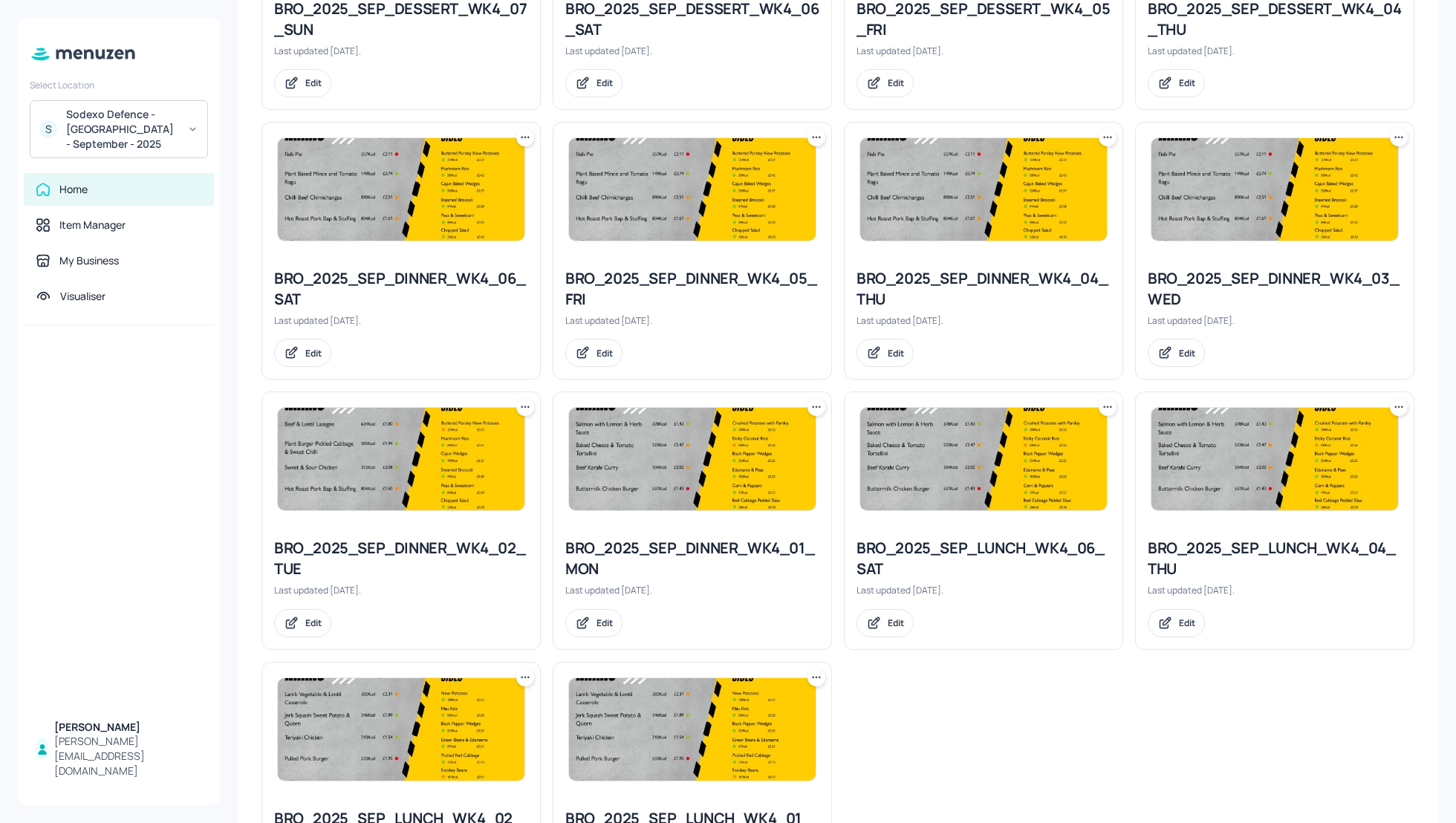
scroll to position [1148, 0]
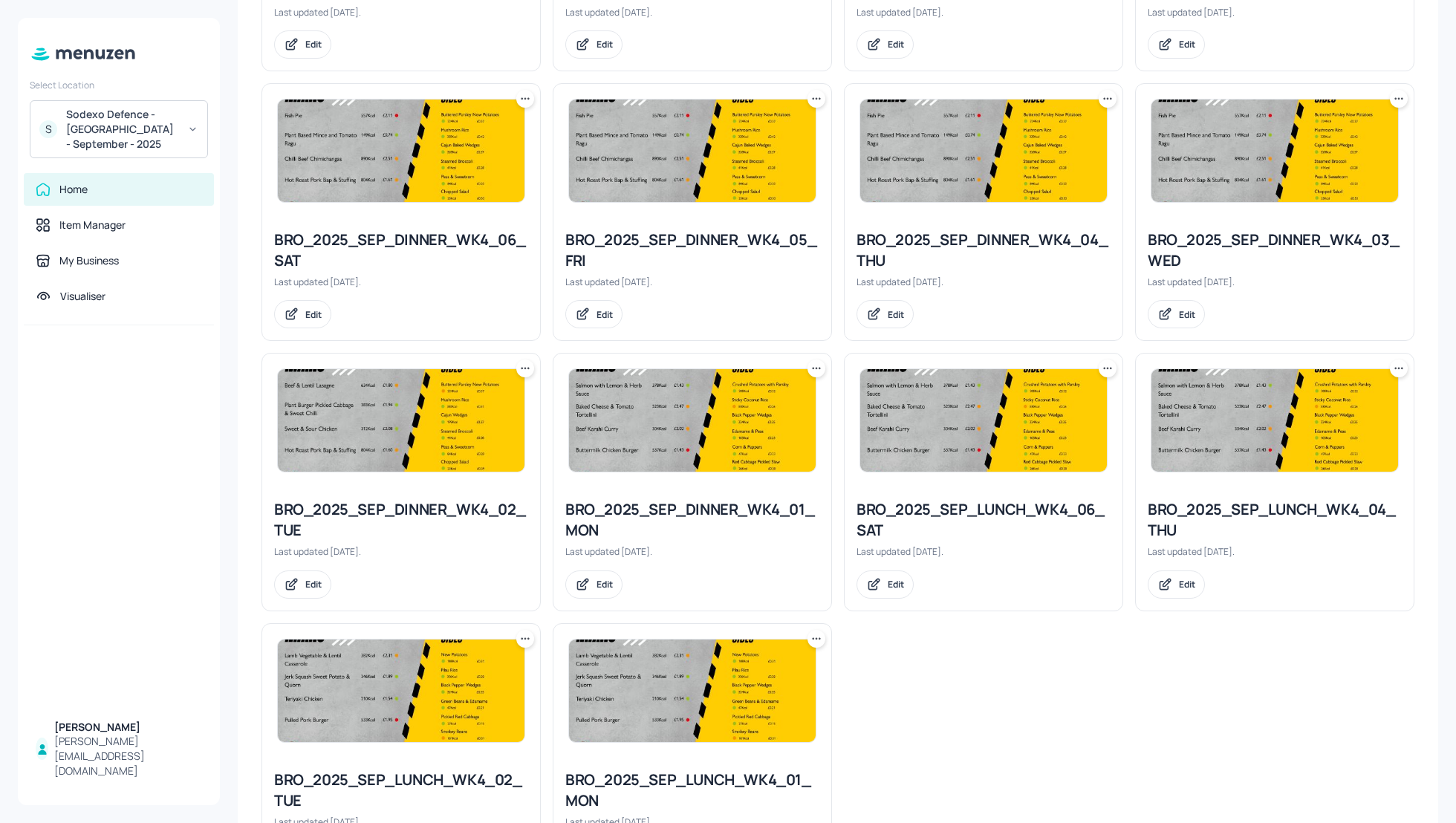
click at [817, 365] on icon at bounding box center [816, 368] width 15 height 15
click at [751, 423] on p "Duplicate" at bounding box center [741, 419] width 40 height 13
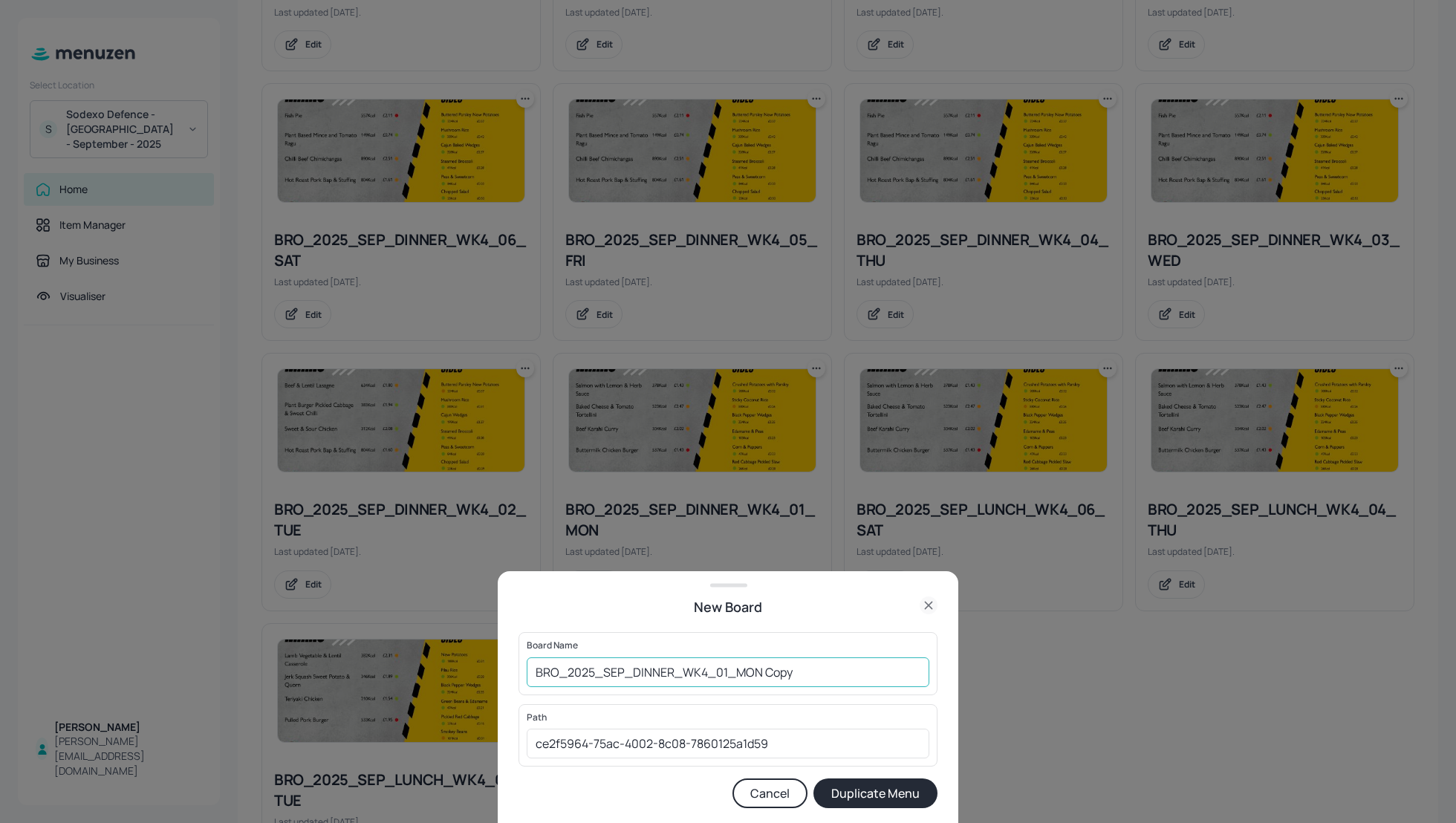
click at [539, 668] on input "BRO_2025_SEP_DINNER_WK4_01_MON Copy" at bounding box center [727, 672] width 403 height 29
click at [852, 677] on input "01_EDIT_BRO_2025_SEP_DINNER_WK4_01_MON Copy" at bounding box center [727, 672] width 403 height 29
type input "01_EDIT_BRO_2025_SEP_DINNER_WK4_01_MON_010925"
click at [868, 798] on button "Duplicate Menu" at bounding box center [875, 793] width 124 height 29
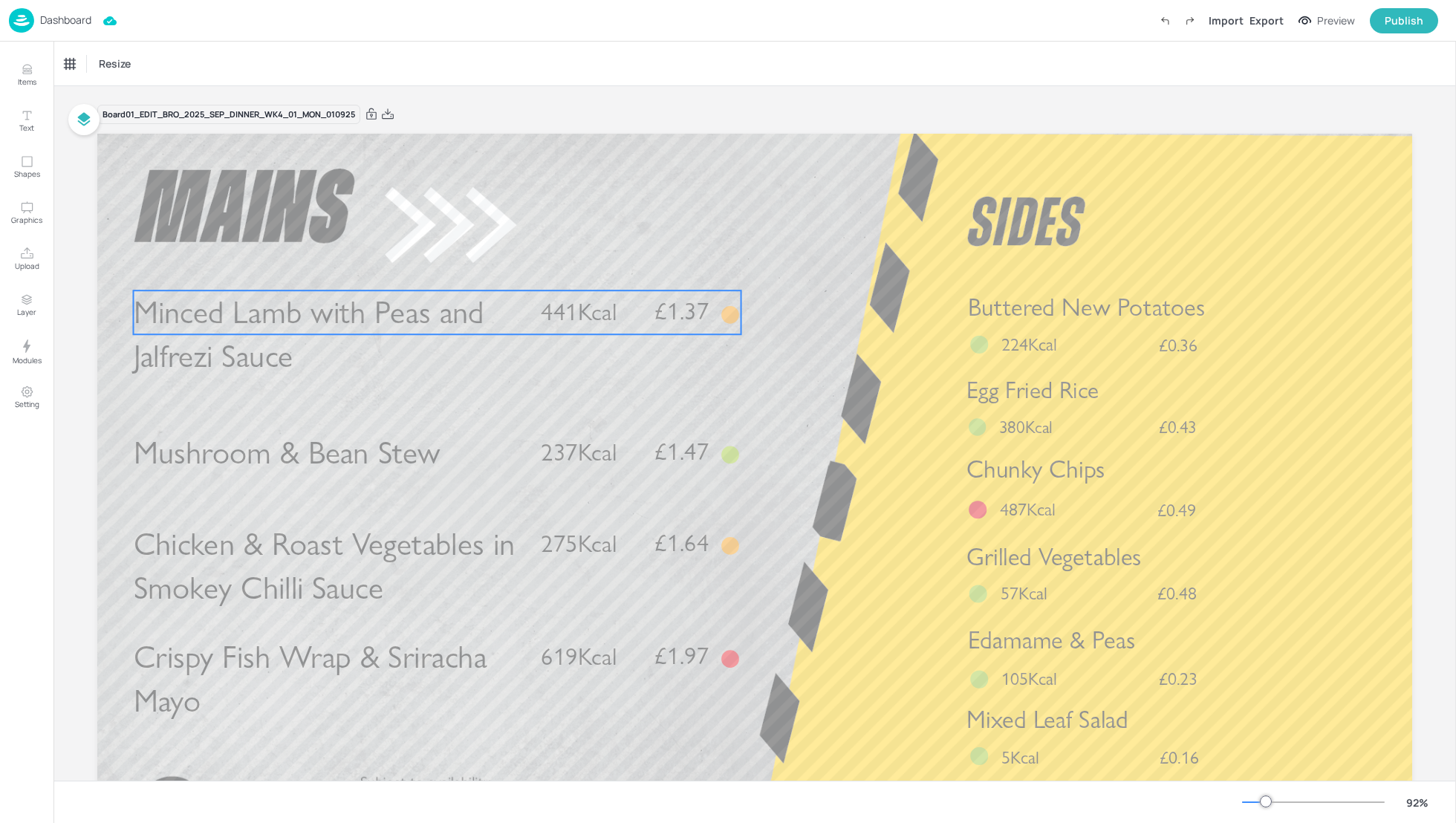
click at [245, 317] on span "Minced Lamb with Peas and Jalfrezi Sauce" at bounding box center [309, 335] width 351 height 82
click at [118, 62] on div "Minced Lamb with Peas and Jalfrezi Sauce" at bounding box center [126, 64] width 124 height 13
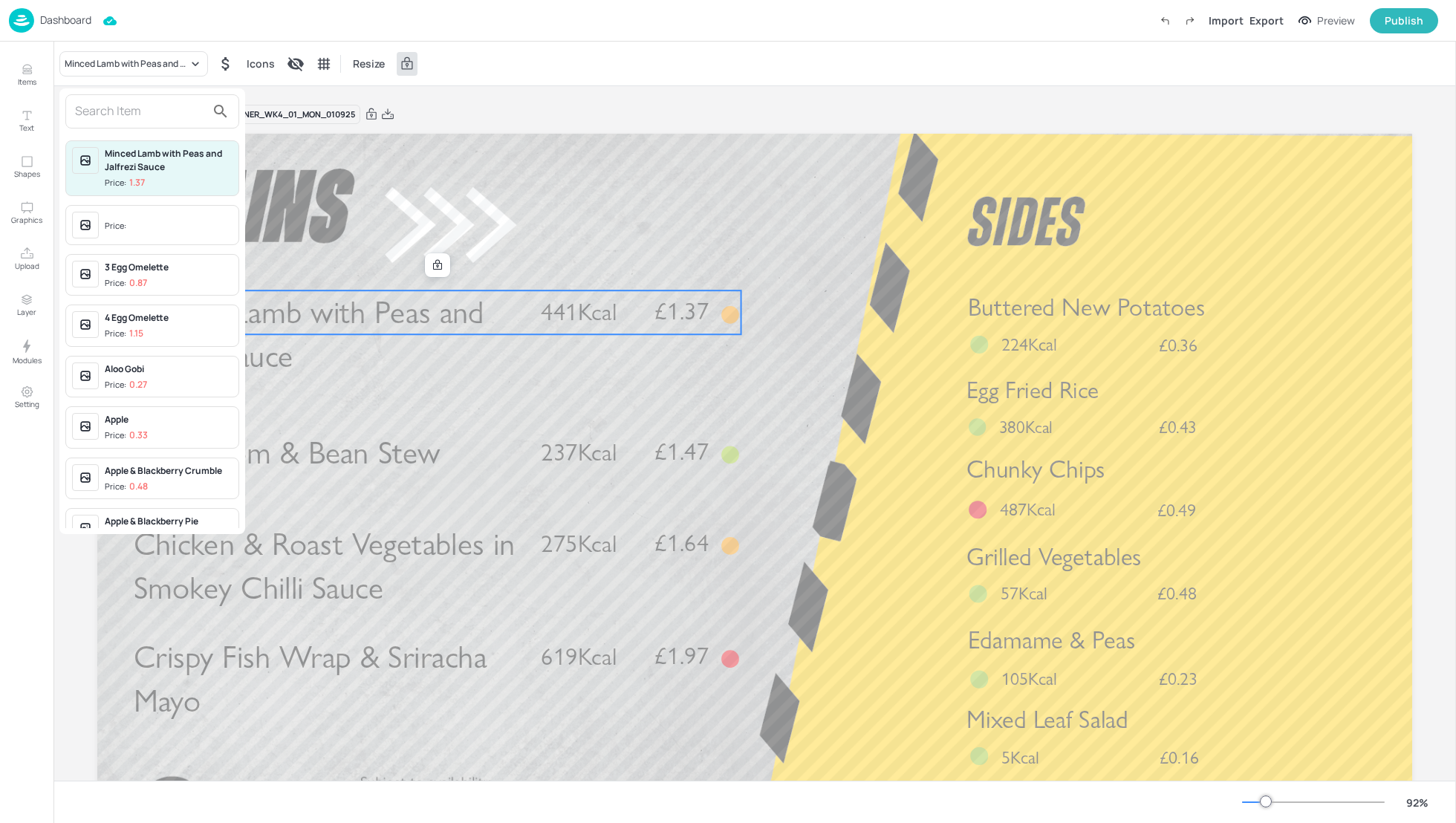
click at [117, 116] on input "text" at bounding box center [140, 111] width 130 height 24
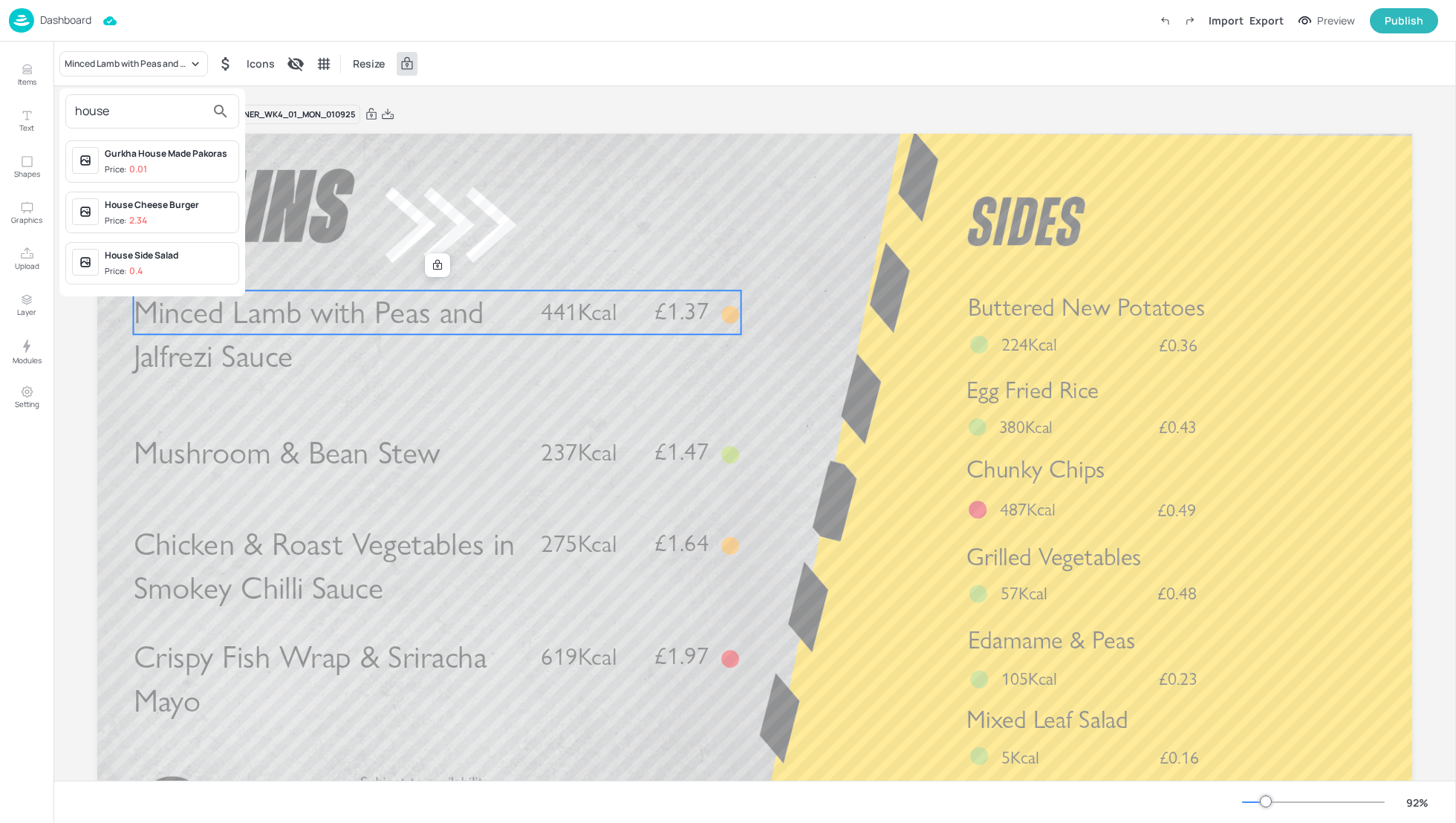
type input "house"
click at [147, 207] on div "House Cheese Burger" at bounding box center [169, 205] width 128 height 13
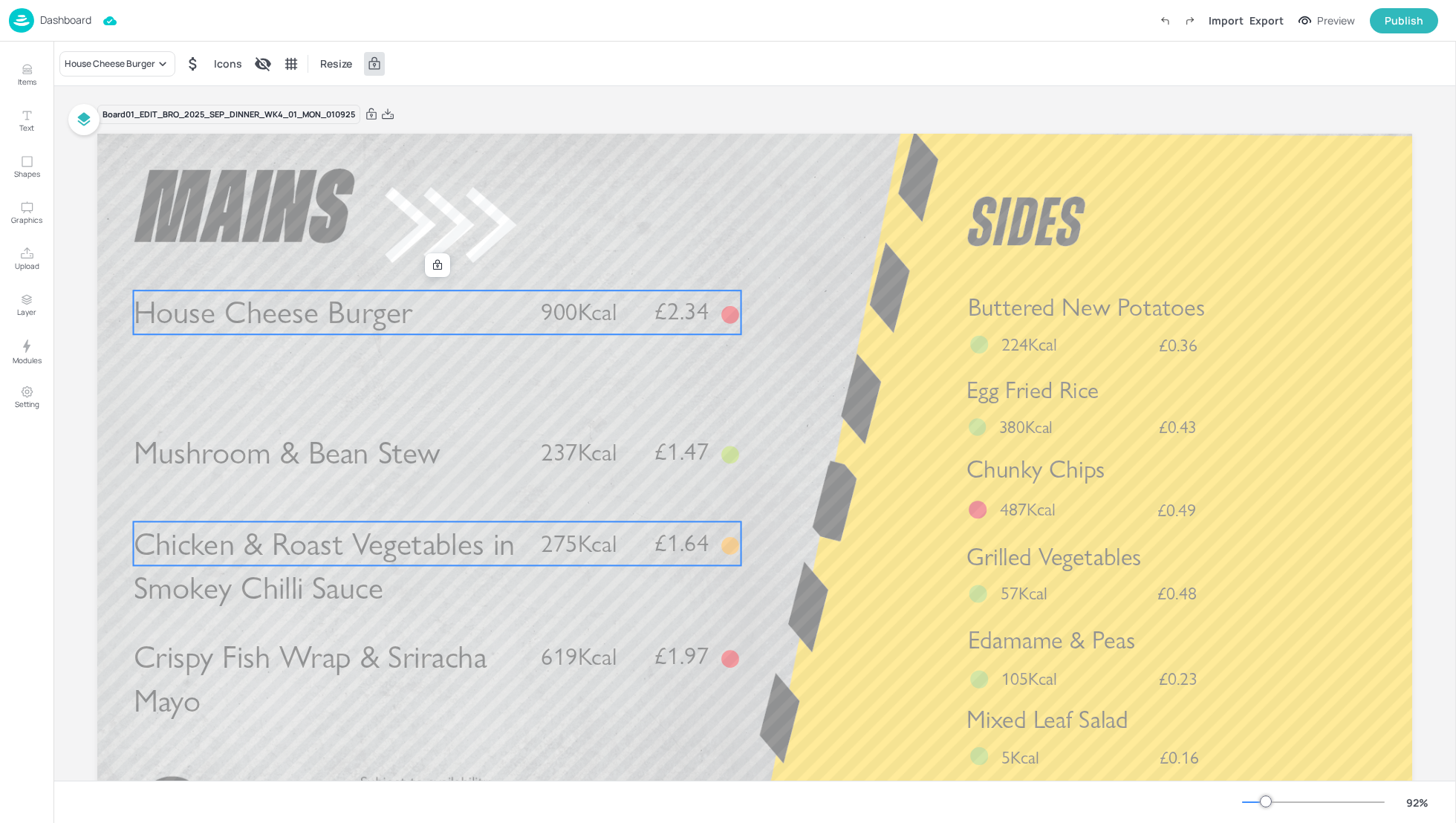
click at [309, 554] on span "Chicken & Roast Vegetables in Smokey Chilli Sauce" at bounding box center [324, 566] width 381 height 82
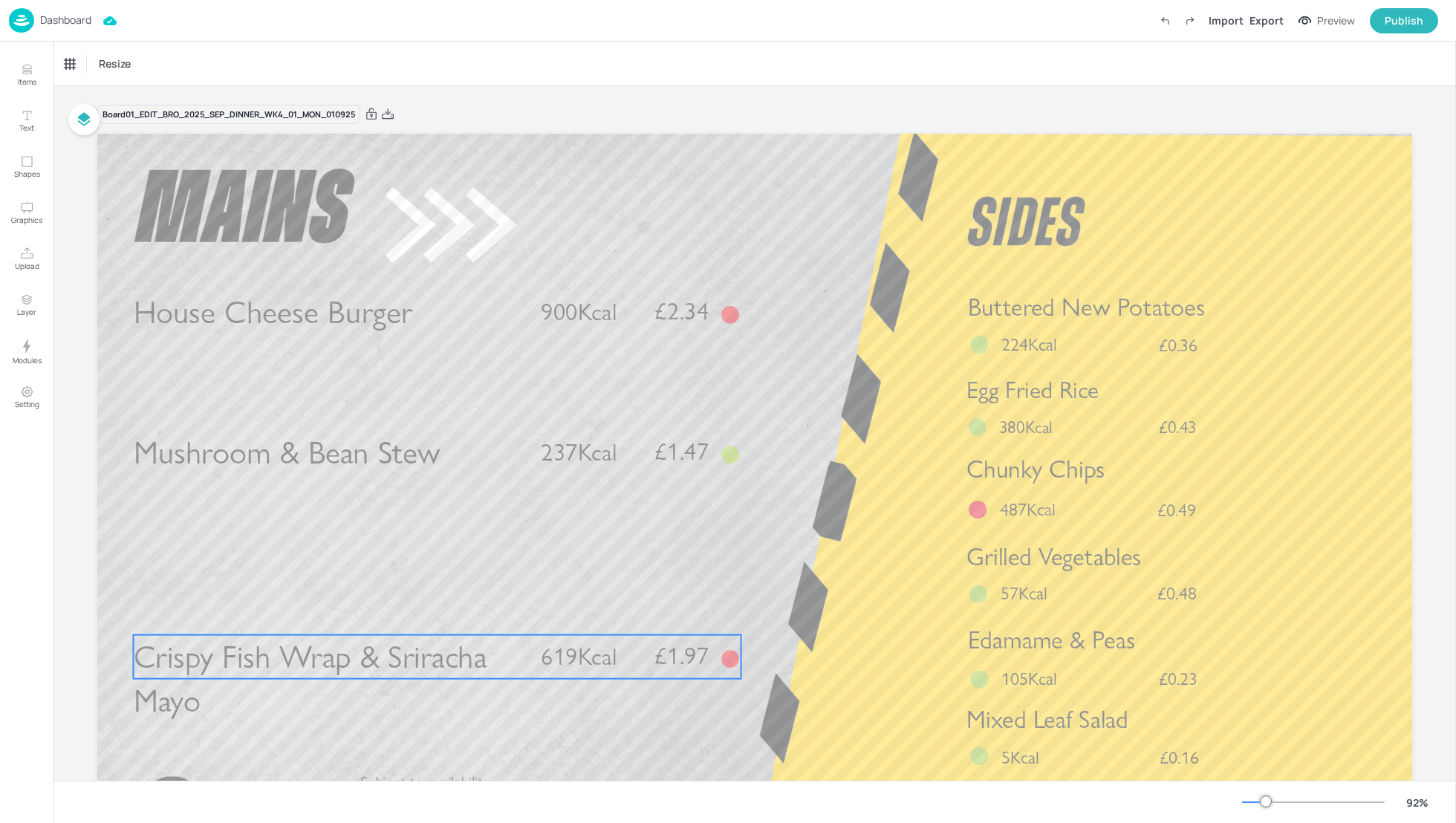
click at [468, 662] on span "Crispy Fish Wrap & Sriracha Mayo" at bounding box center [310, 678] width 354 height 82
click at [437, 606] on icon at bounding box center [437, 609] width 12 height 12
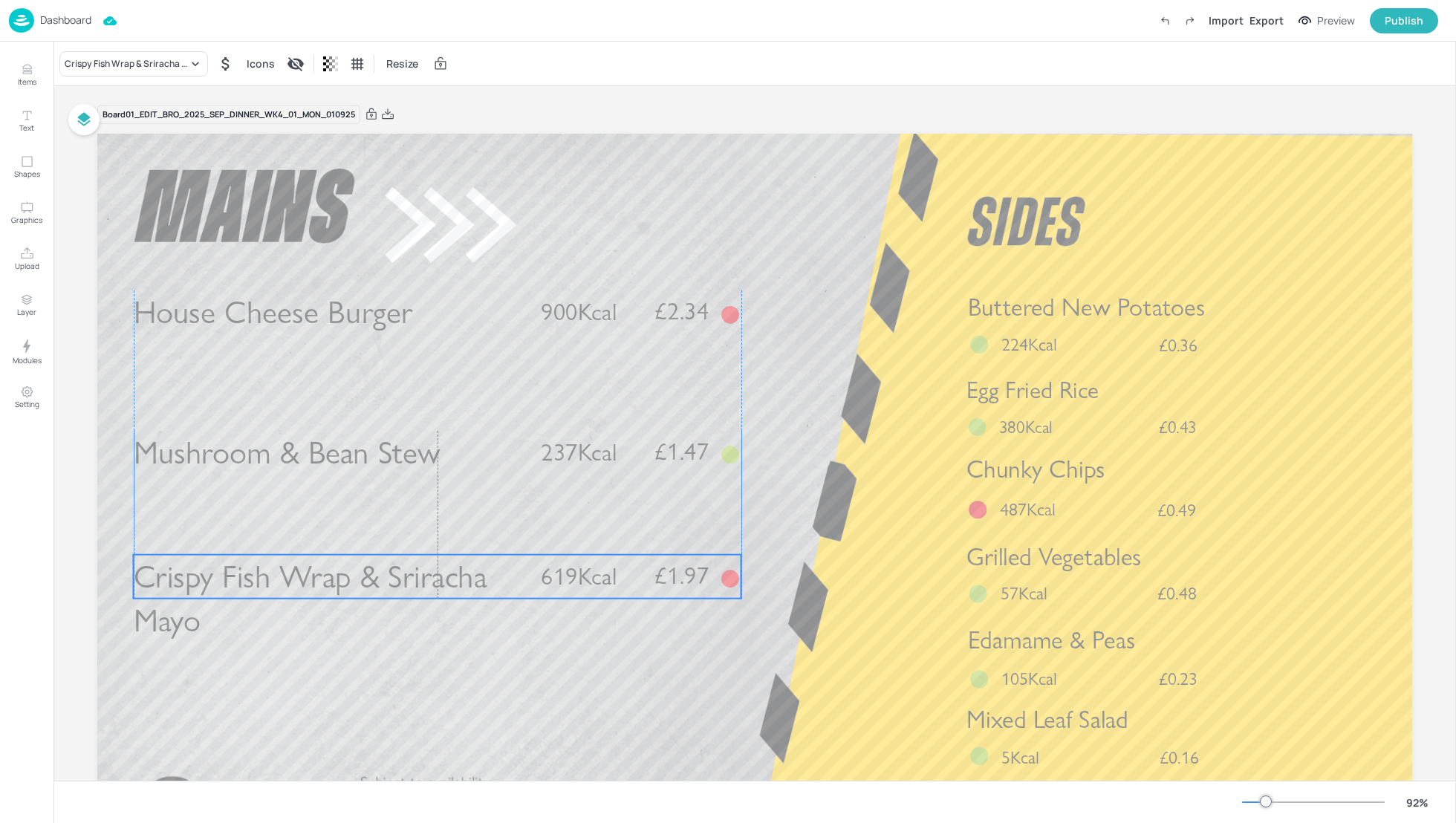
drag, startPoint x: 435, startPoint y: 646, endPoint x: 433, endPoint y: 566, distance: 80.0
click at [433, 566] on span "Crispy Fish Wrap & Sriracha Mayo" at bounding box center [310, 599] width 354 height 82
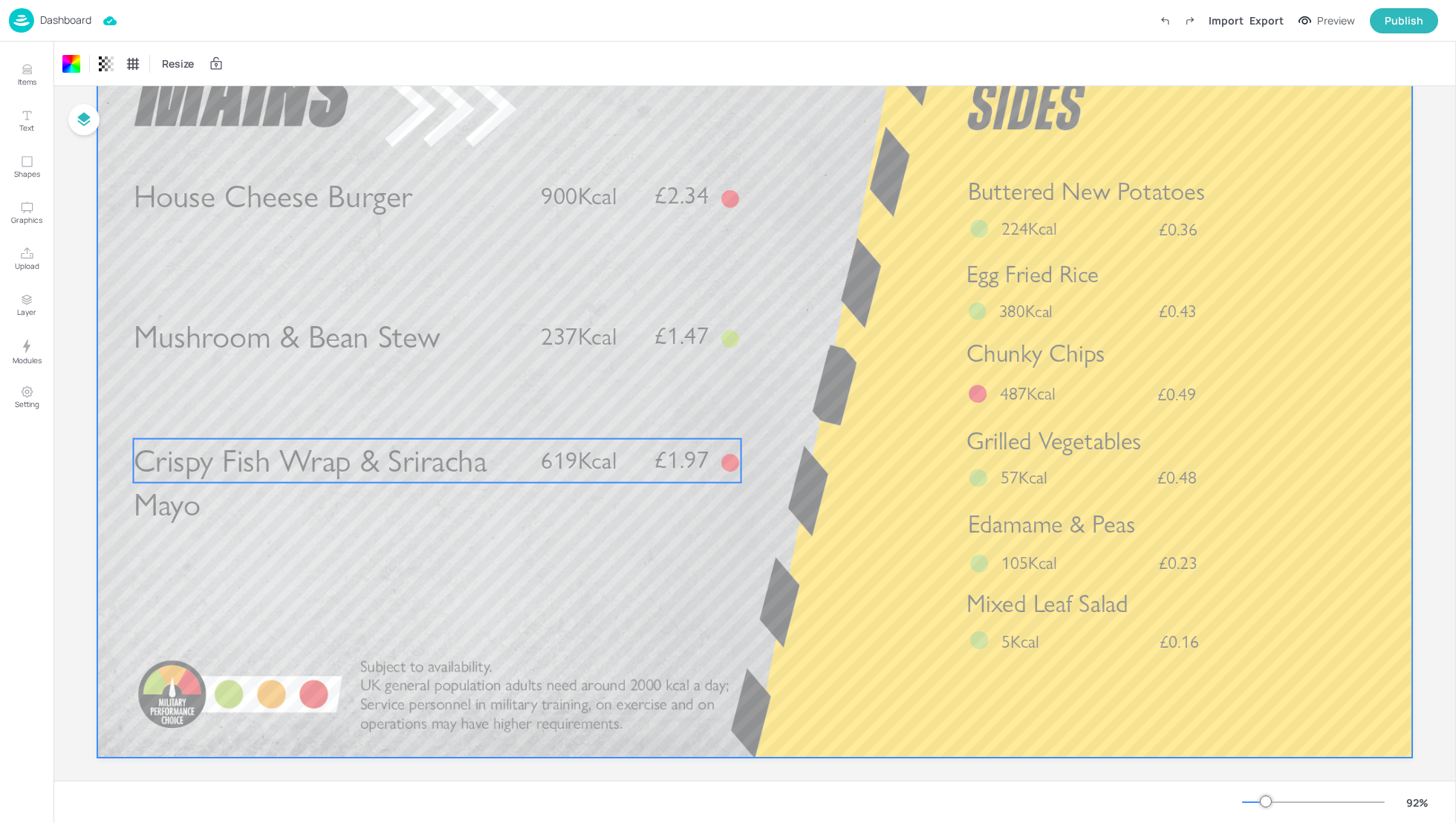
scroll to position [119, 0]
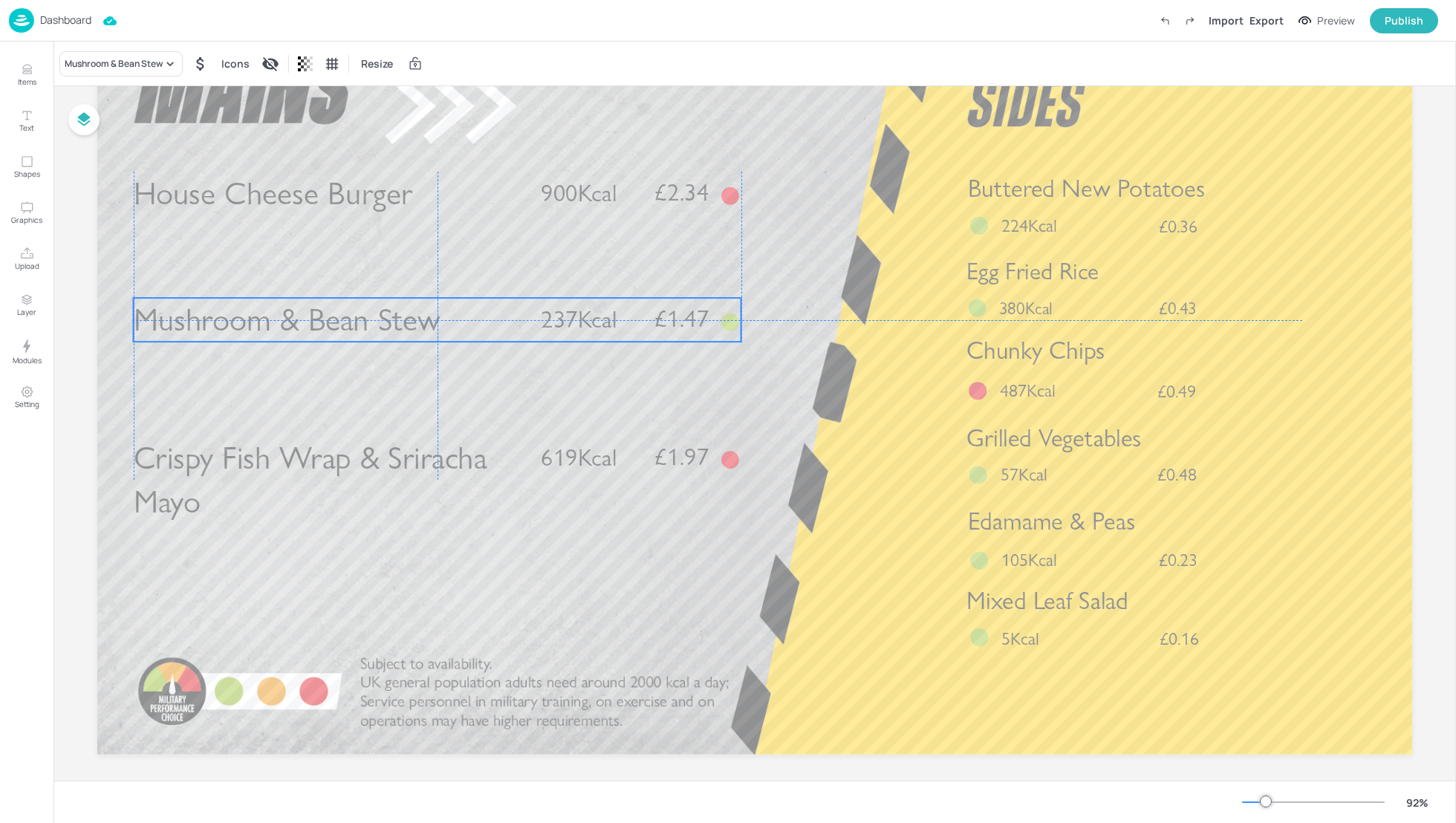
drag, startPoint x: 376, startPoint y: 339, endPoint x: 375, endPoint y: 326, distance: 13.0
click at [375, 326] on span "Mushroom & Bean Stew" at bounding box center [287, 320] width 307 height 39
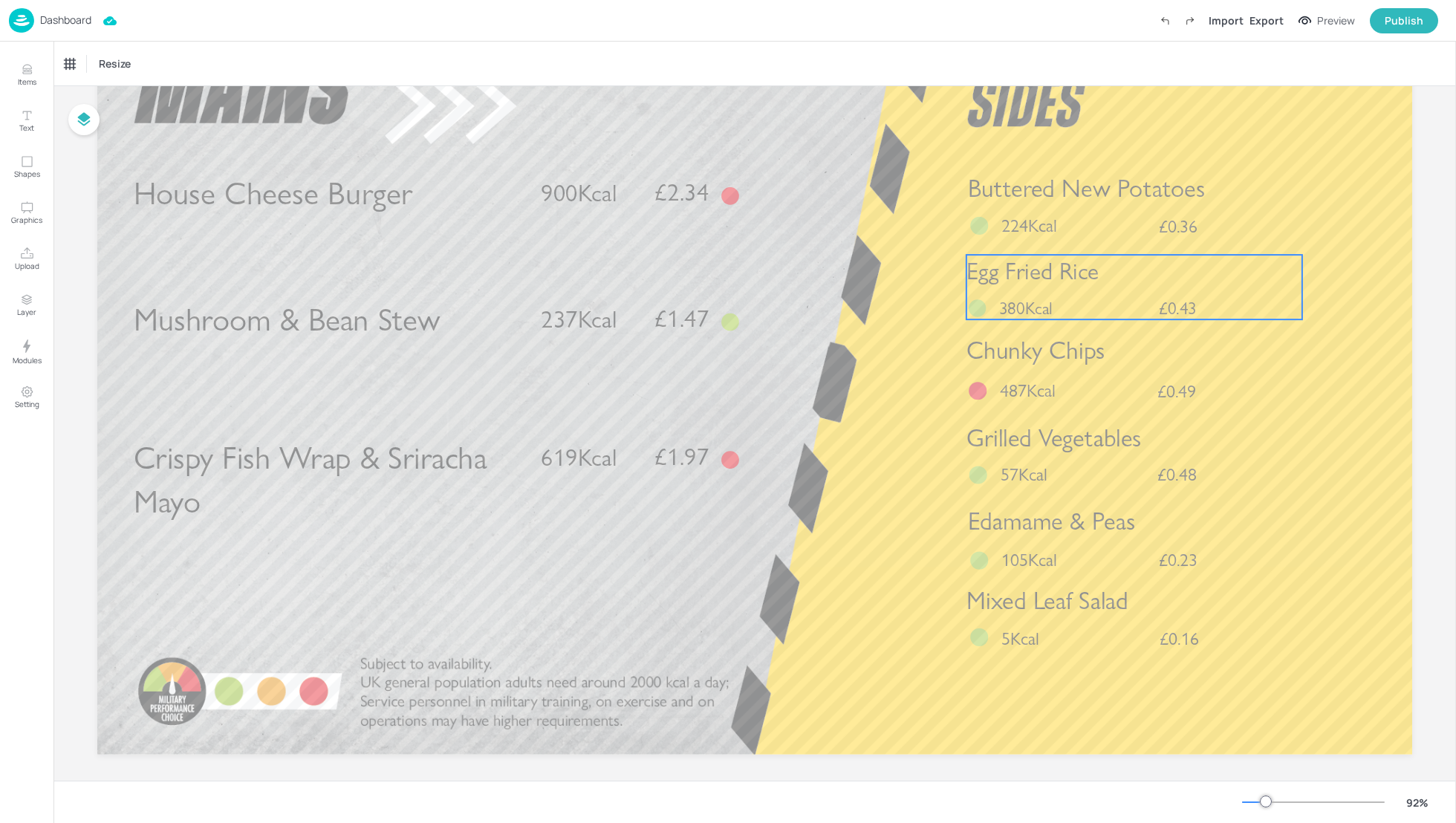
click at [1069, 291] on div "Egg Fried Rice £0.43 380Kcal" at bounding box center [1133, 287] width 335 height 65
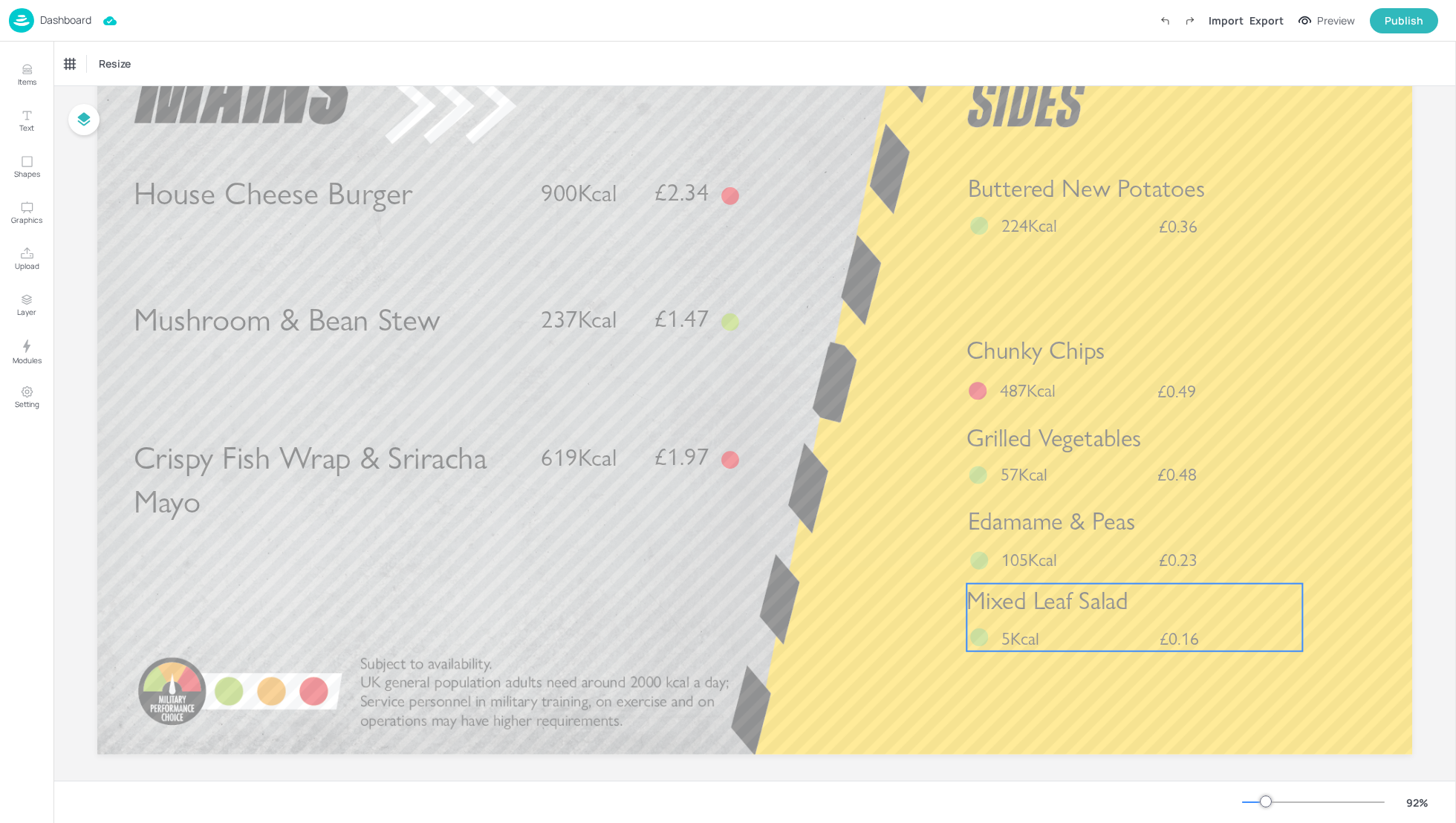
click at [1065, 615] on span "Mixed Leaf Salad" at bounding box center [1047, 599] width 162 height 29
click at [1138, 563] on div at bounding box center [1134, 558] width 19 height 19
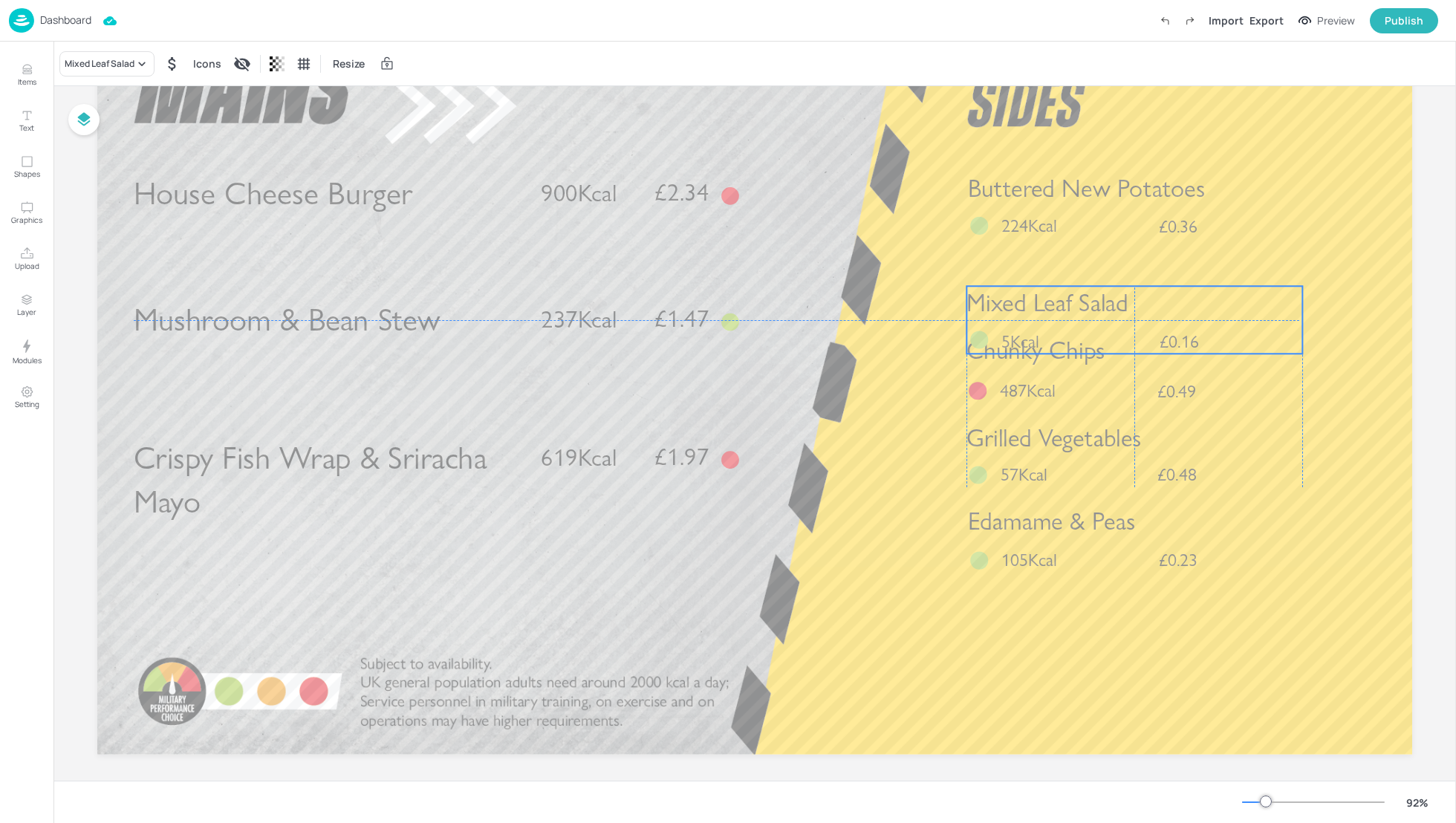
drag, startPoint x: 1126, startPoint y: 540, endPoint x: 1126, endPoint y: 308, distance: 232.0
click at [1126, 308] on p "Mixed Leaf Salad" at bounding box center [1133, 303] width 335 height 34
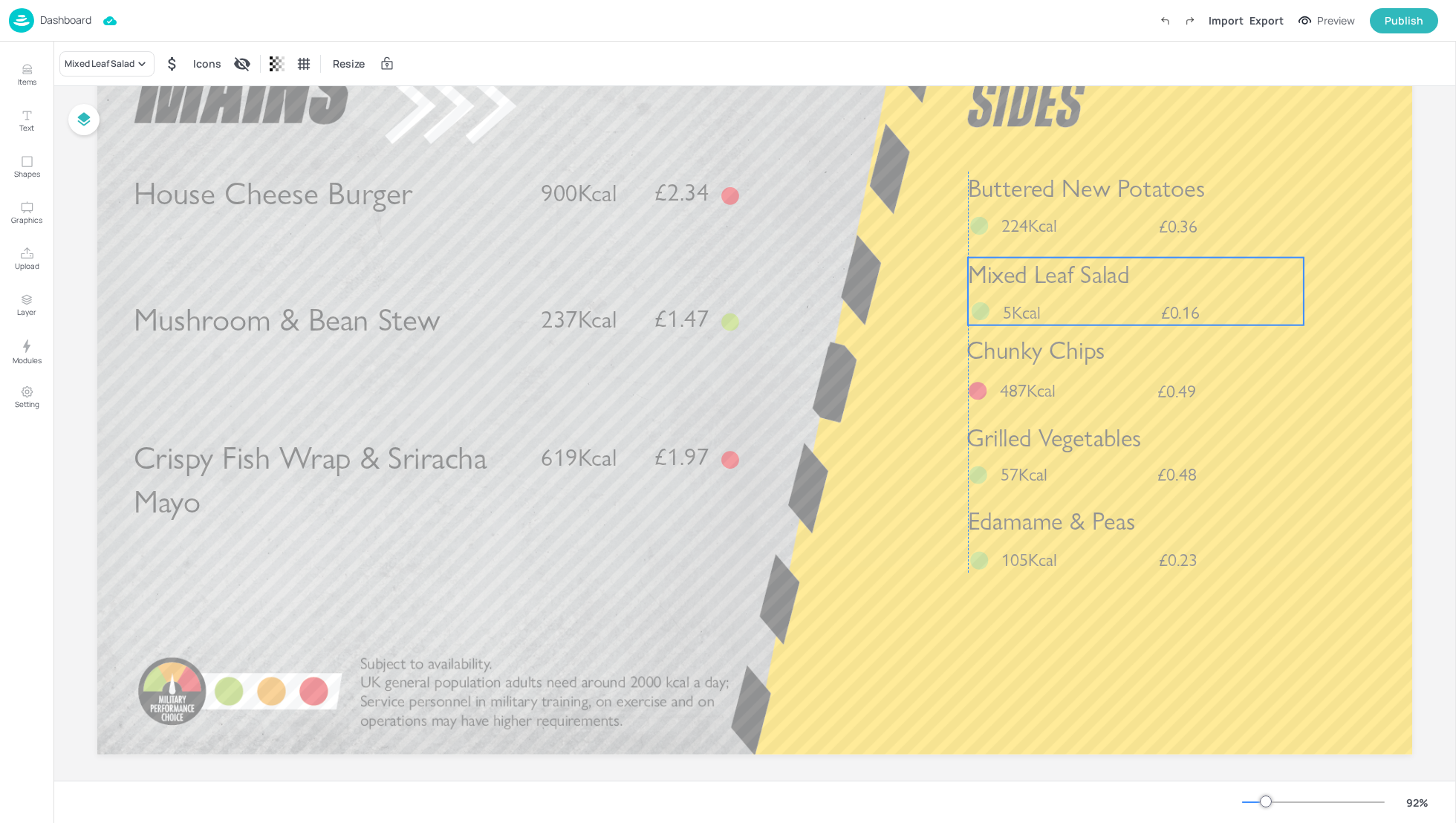
drag, startPoint x: 1126, startPoint y: 308, endPoint x: 1125, endPoint y: 287, distance: 21.0
click at [1125, 287] on span "Mixed Leaf Salad" at bounding box center [1048, 273] width 162 height 29
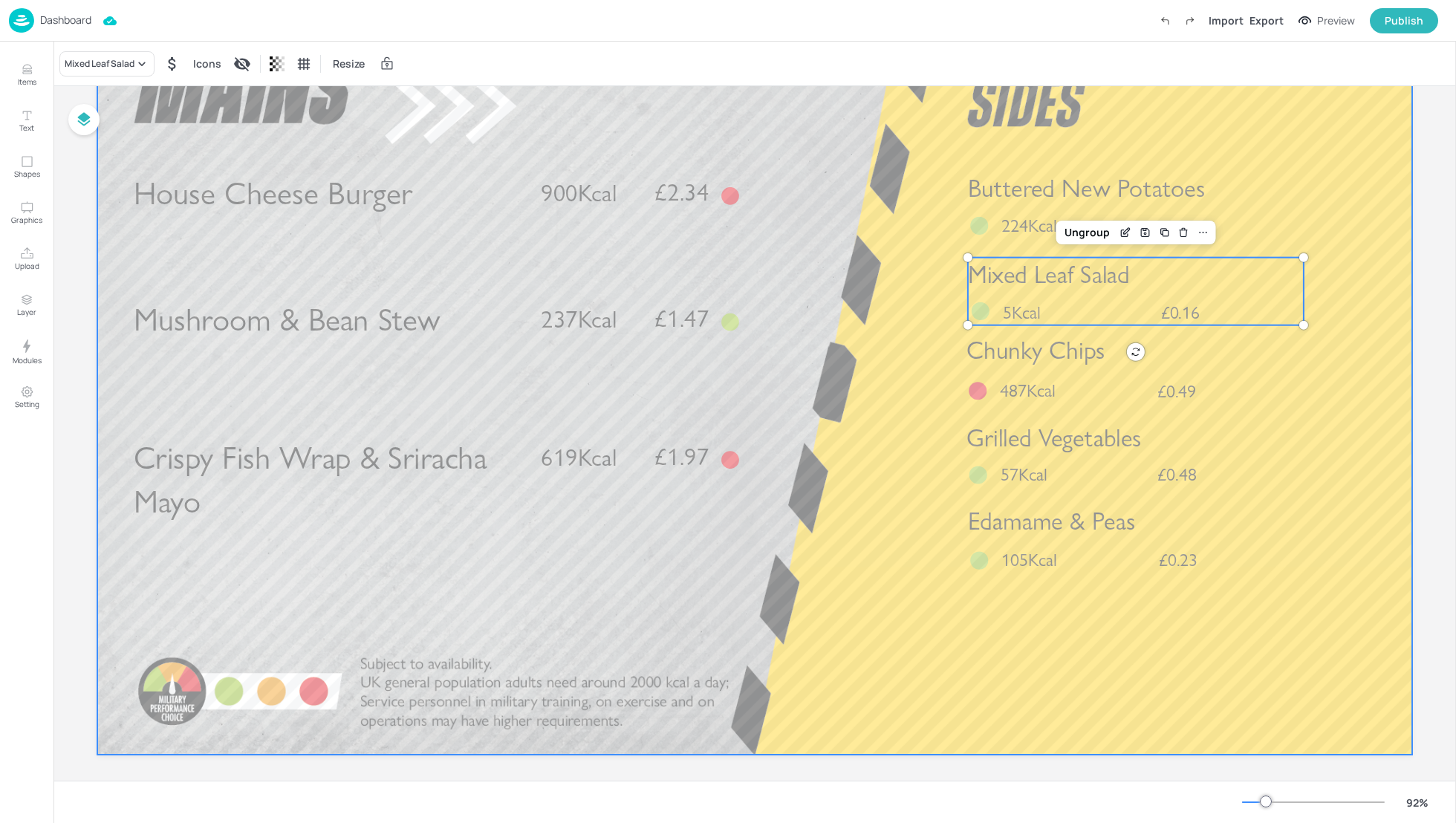
click at [962, 698] on div at bounding box center [755, 385] width 1315 height 740
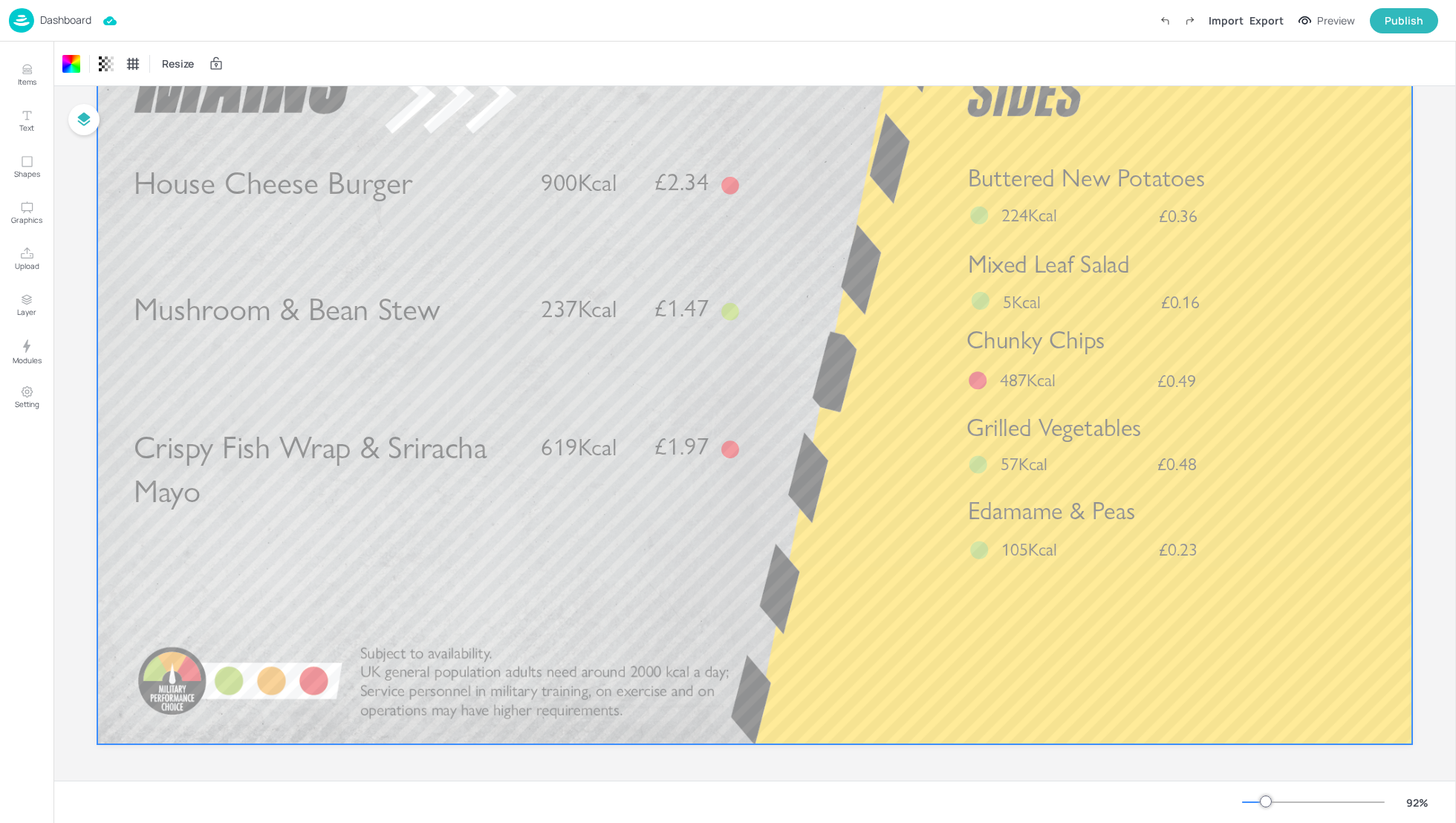
scroll to position [0, 0]
